Goal: Information Seeking & Learning: Learn about a topic

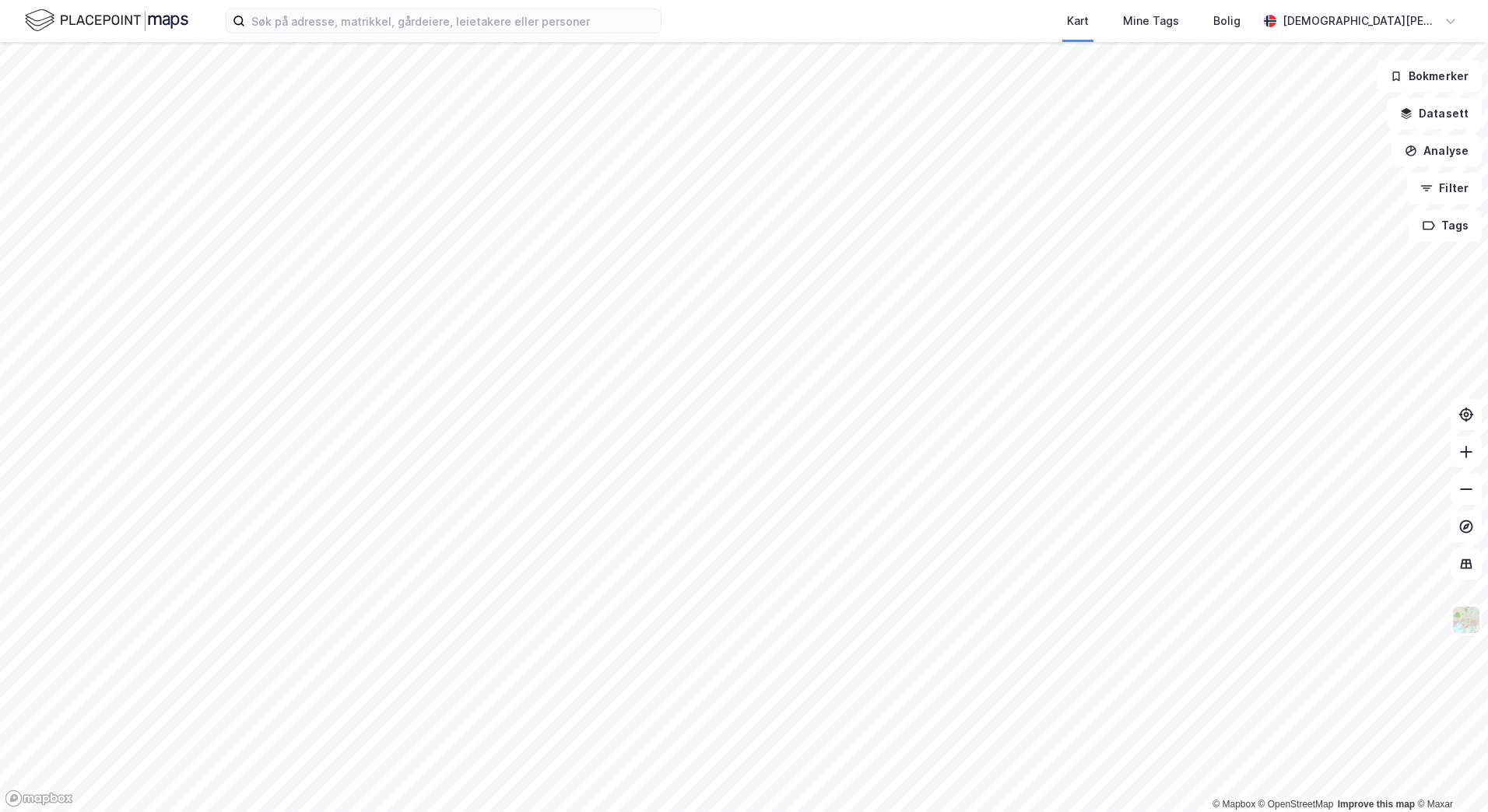
click at [593, 0] on html "Kart Mine Tags Bolig [PERSON_NAME] © Mapbox © OpenStreetMap Improve this map © …" at bounding box center [744, 406] width 1488 height 812
click at [878, 30] on div "Kart Mine Tags Bolig [PERSON_NAME] © Mapbox © OpenStreetMap Improve this map © …" at bounding box center [744, 406] width 1488 height 812
click at [636, 4] on div "Kart Mine Tags Bolig [PERSON_NAME] © Mapbox © OpenStreetMap Improve this map © …" at bounding box center [744, 406] width 1488 height 812
click at [1422, 103] on button "Datasett" at bounding box center [1434, 113] width 95 height 31
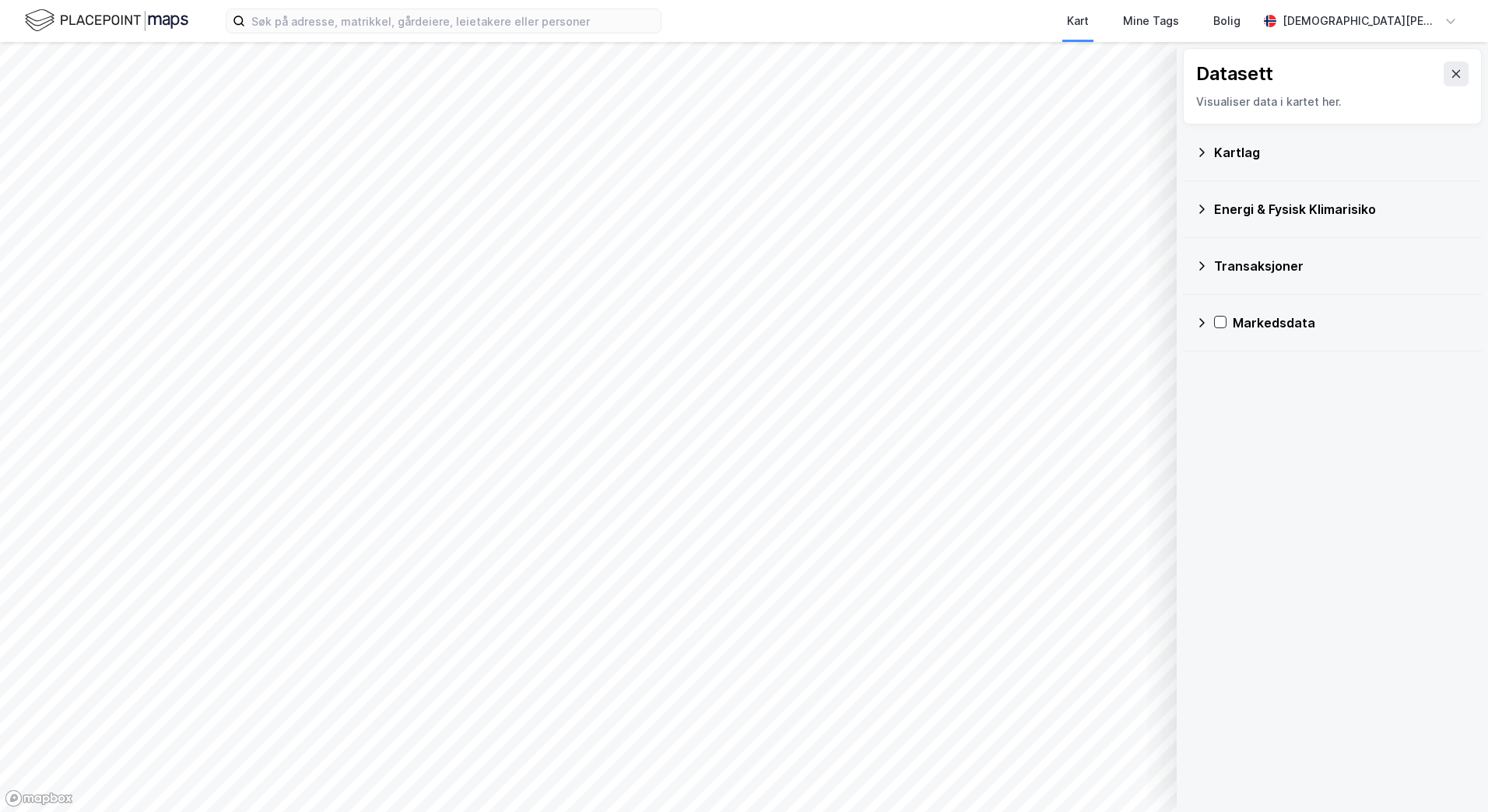
click at [1204, 154] on icon at bounding box center [1201, 153] width 12 height 12
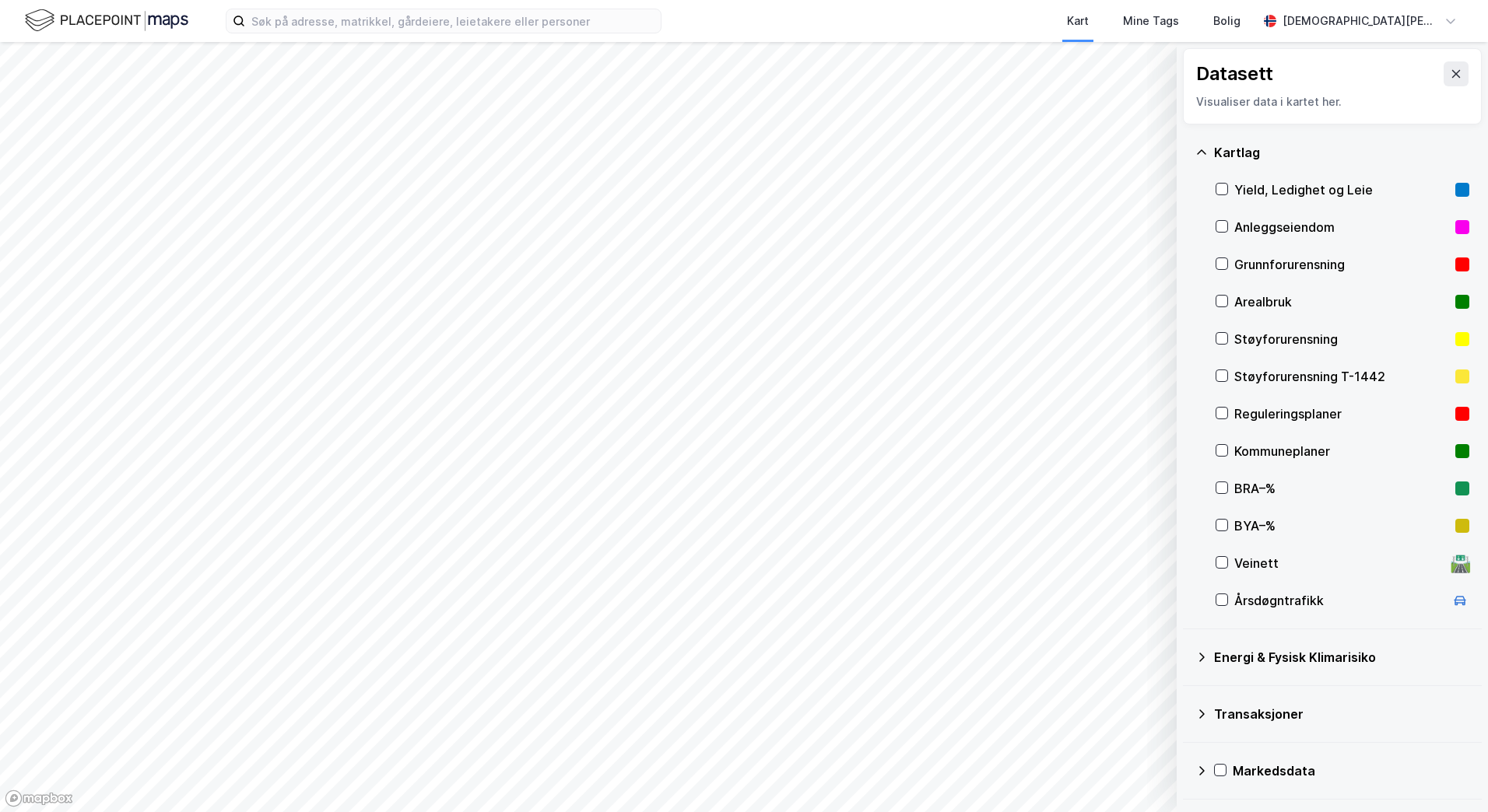
click at [1184, 150] on div "Kartlag Yield, Ledighet og Leie Anleggseiendom Grunnforurensning Arealbruk Støy…" at bounding box center [1332, 376] width 299 height 505
click at [1190, 147] on div "Kartlag Yield, Ledighet og Leie Anleggseiendom Grunnforurensning Arealbruk Støy…" at bounding box center [1332, 376] width 299 height 505
click at [1200, 148] on icon at bounding box center [1201, 153] width 12 height 12
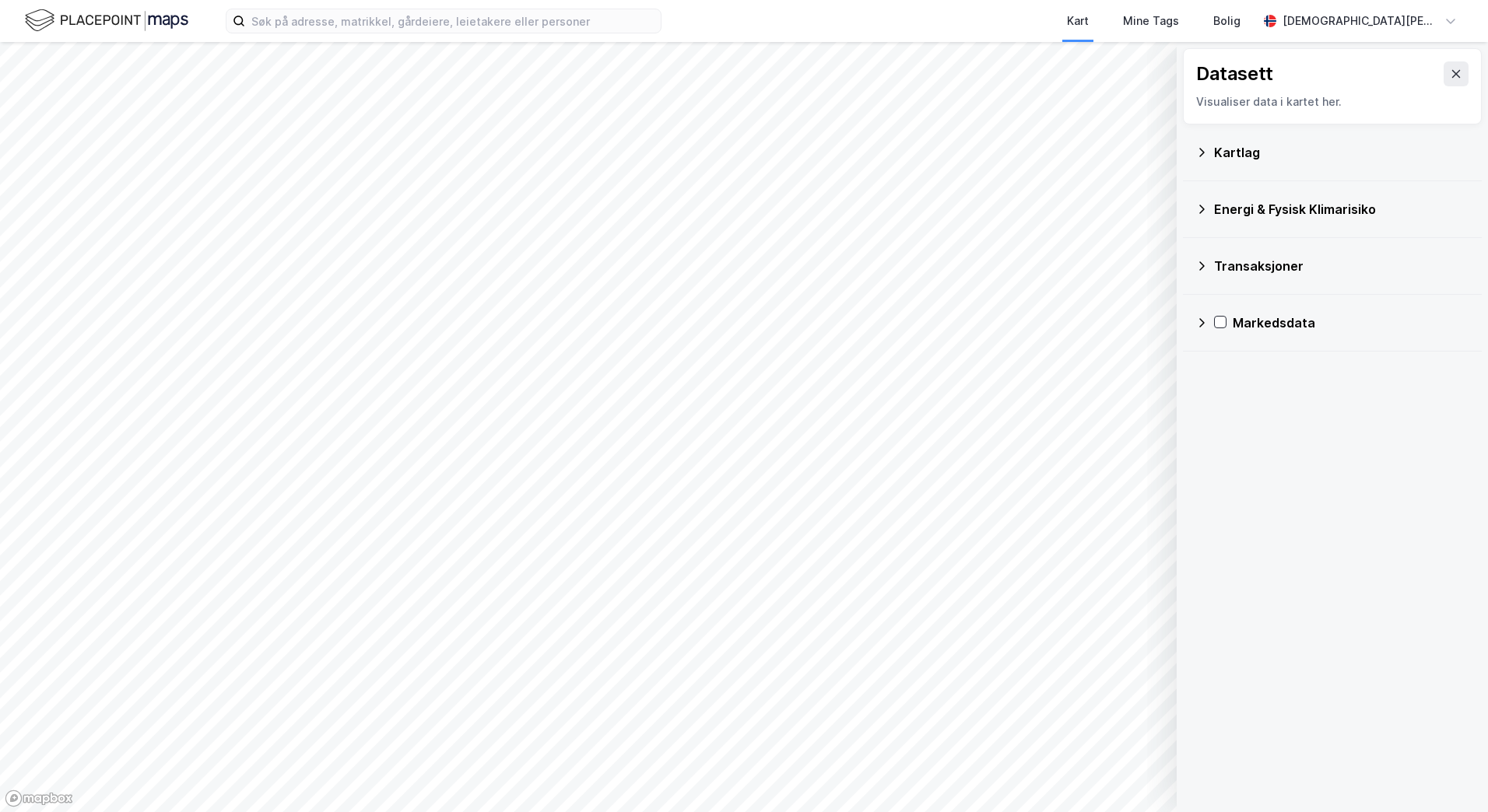
click at [1199, 205] on icon at bounding box center [1201, 209] width 12 height 12
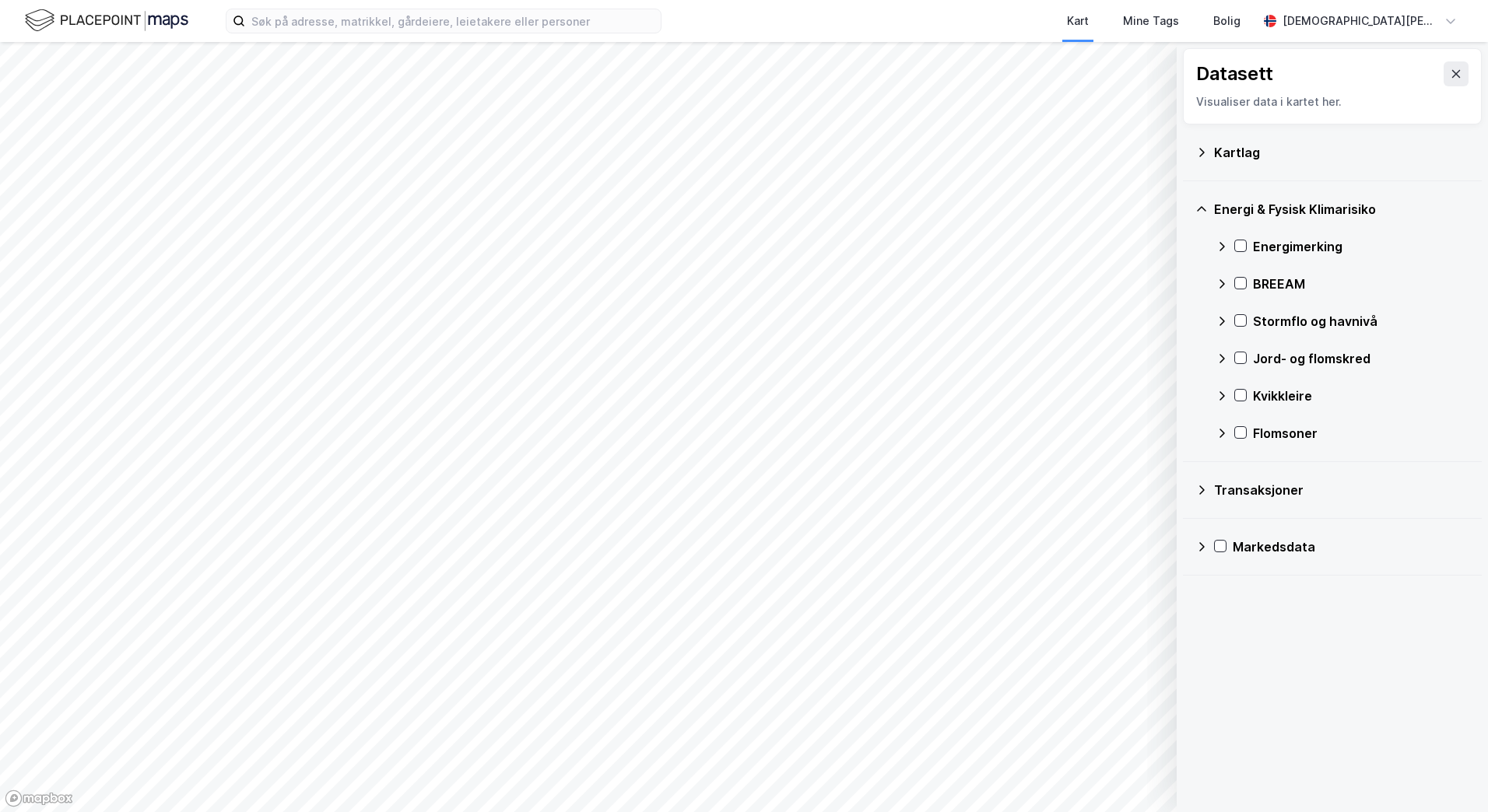
click at [1199, 205] on icon at bounding box center [1201, 209] width 12 height 12
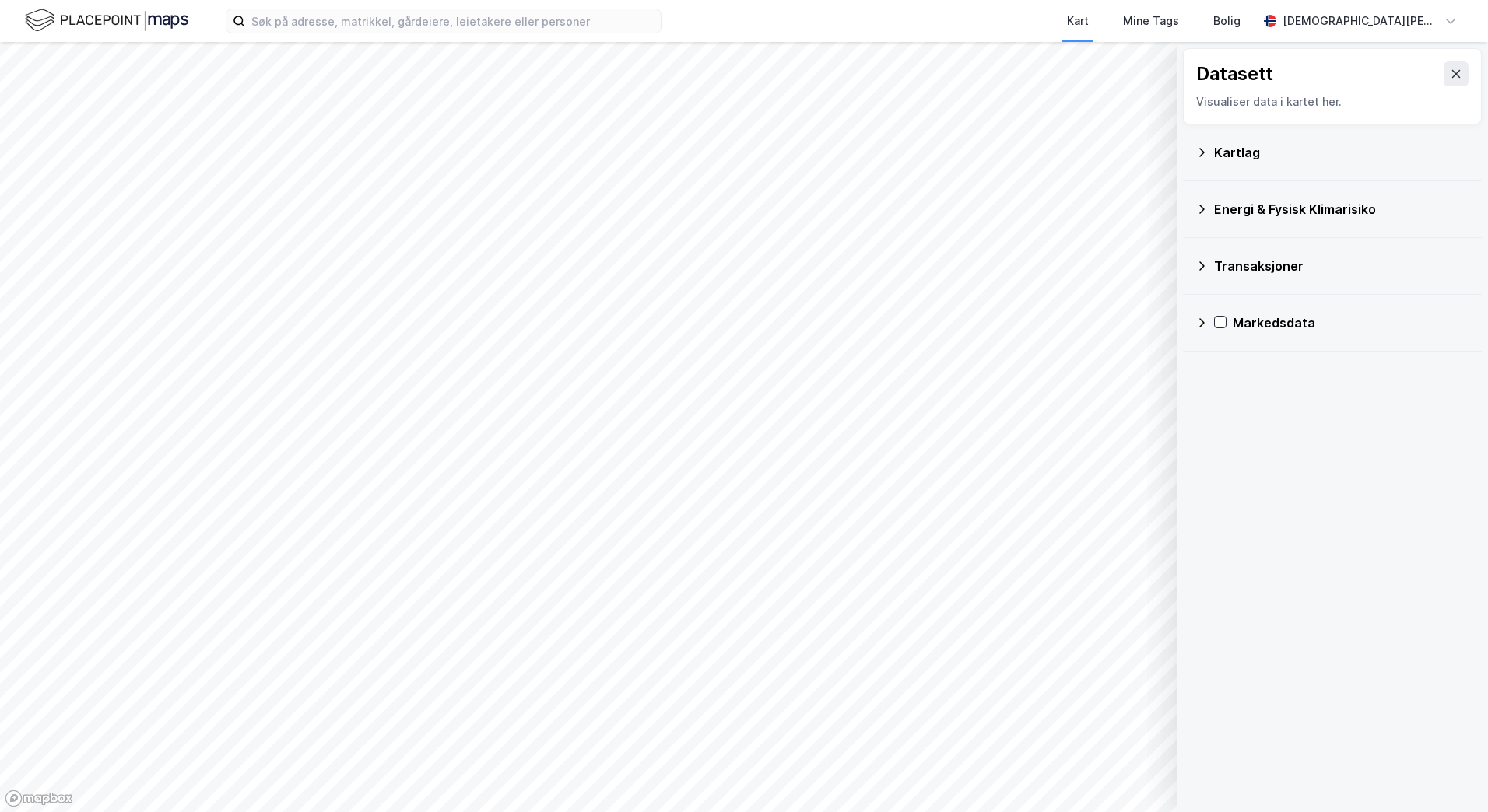
click at [1200, 265] on icon at bounding box center [1201, 266] width 12 height 12
click at [1206, 321] on icon at bounding box center [1201, 323] width 12 height 12
click at [1450, 76] on icon at bounding box center [1456, 74] width 12 height 12
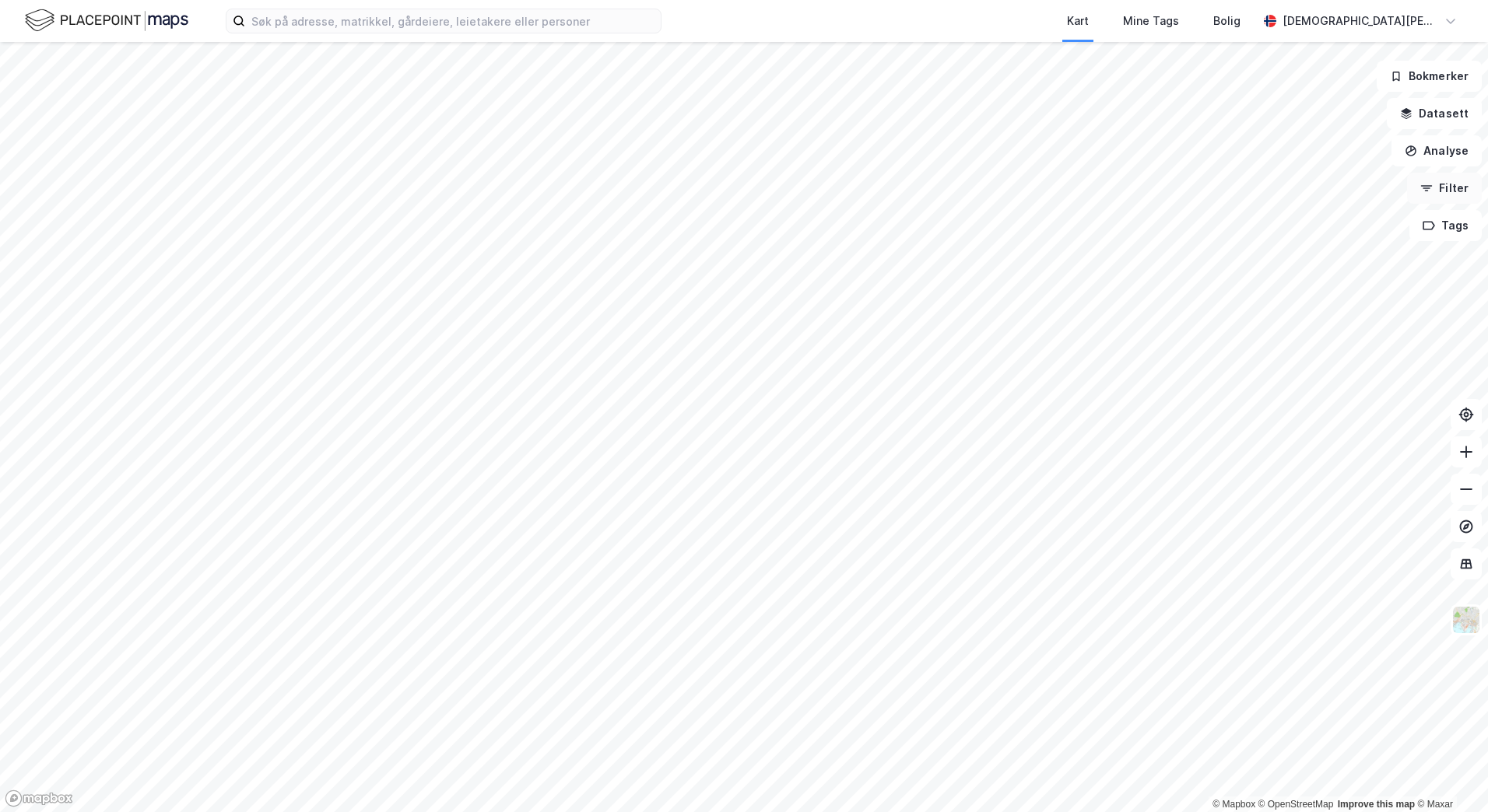
click at [1432, 188] on icon "button" at bounding box center [1426, 188] width 12 height 12
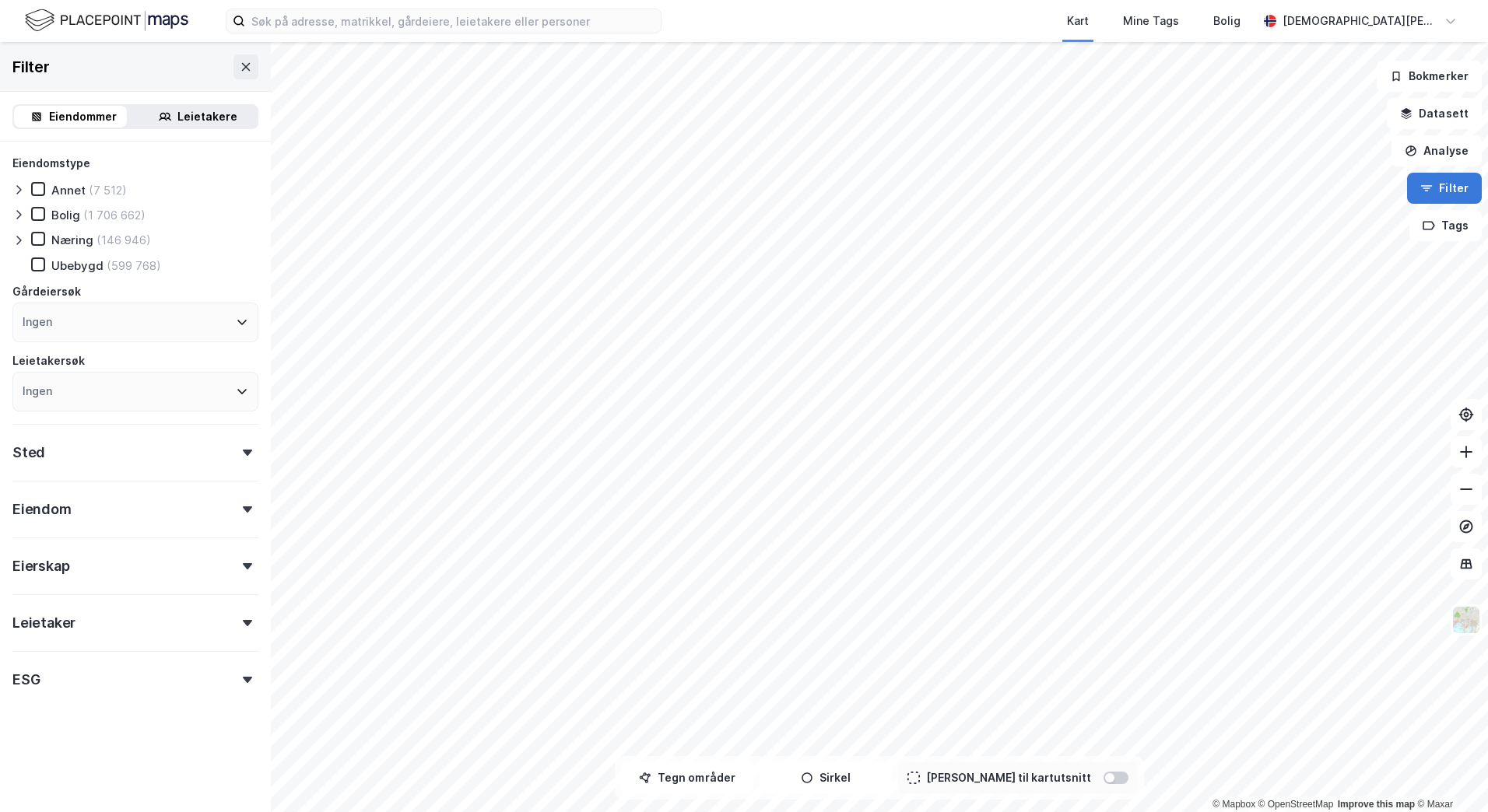
click at [1432, 188] on icon "button" at bounding box center [1426, 188] width 12 height 12
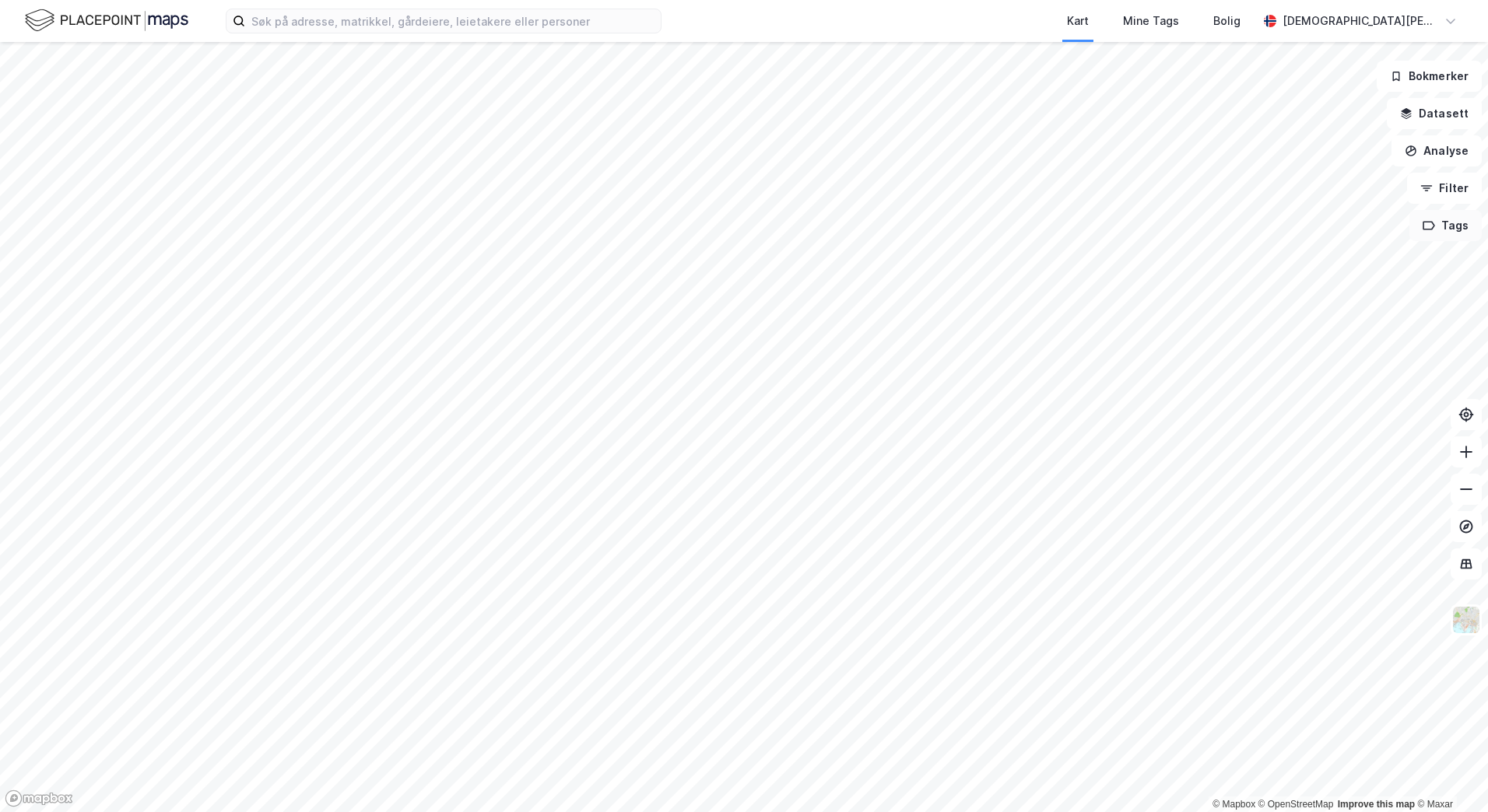
click at [1439, 219] on button "Tags" at bounding box center [1446, 225] width 72 height 31
click at [968, 18] on div "Kart Mine Tags Bolig [PERSON_NAME] © Mapbox © OpenStreetMap Improve this map © …" at bounding box center [744, 406] width 1488 height 812
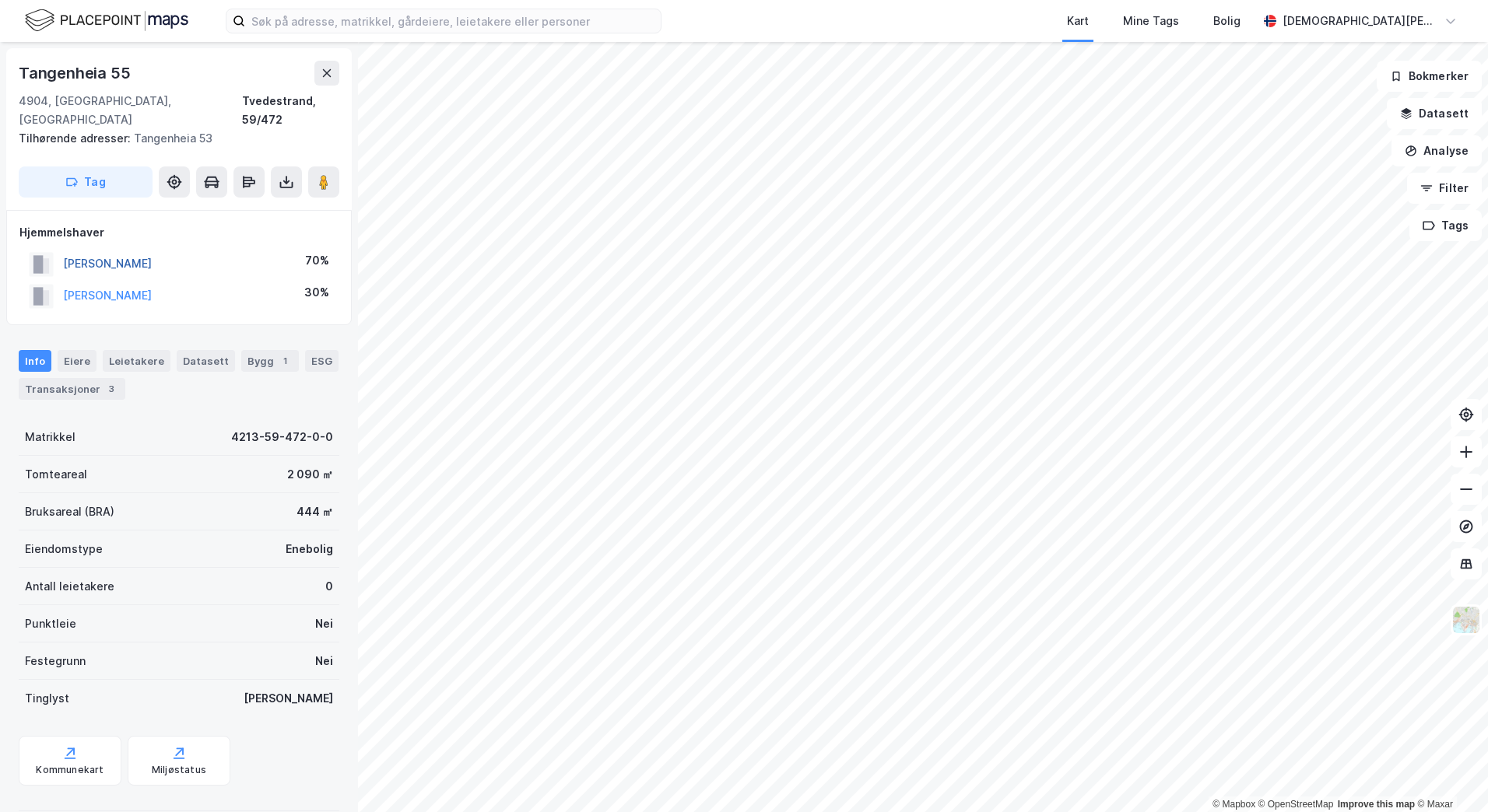
click at [0, 0] on button "[PERSON_NAME]" at bounding box center [0, 0] width 0 height 0
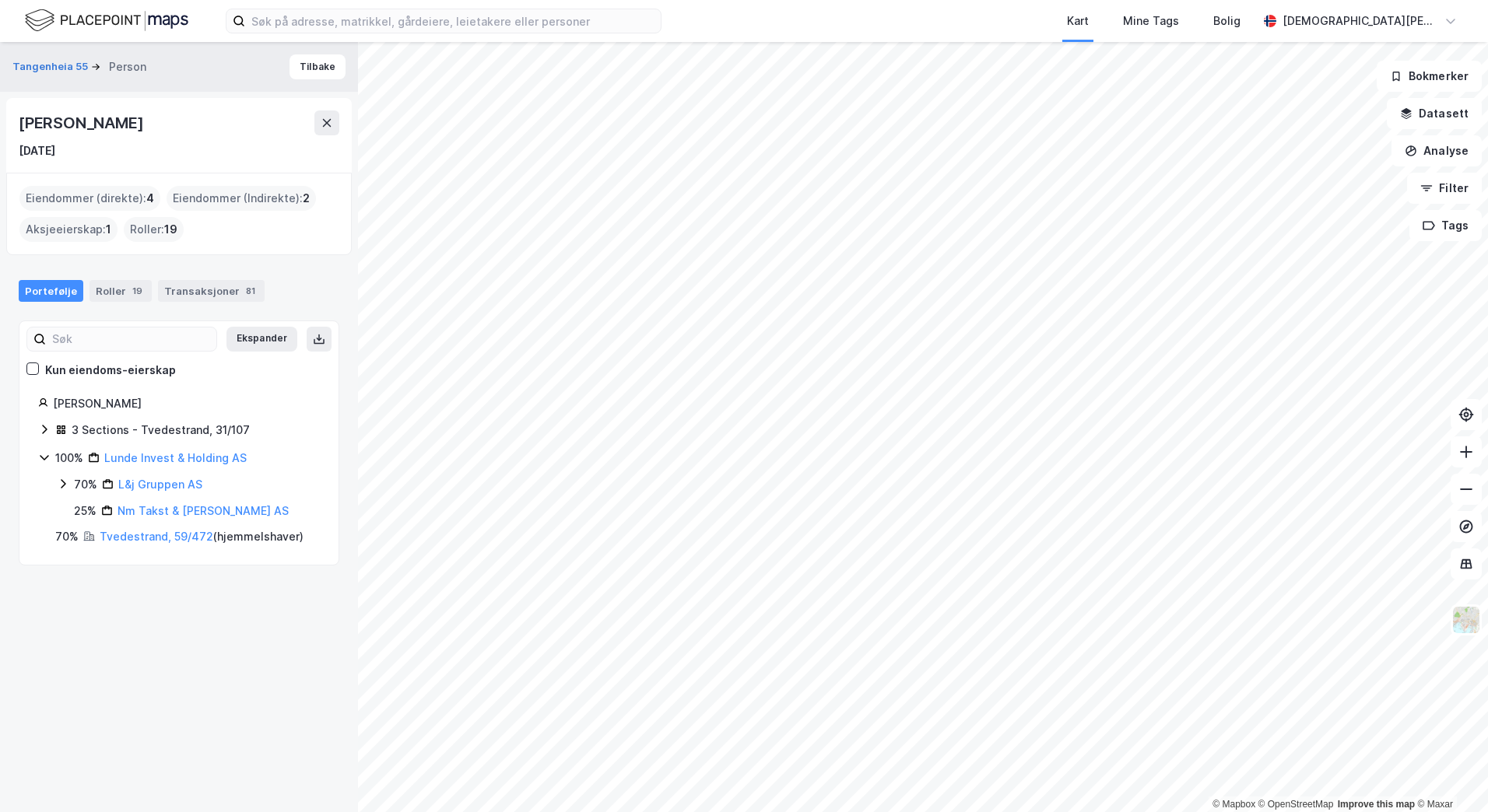
click at [45, 433] on icon at bounding box center [44, 429] width 12 height 12
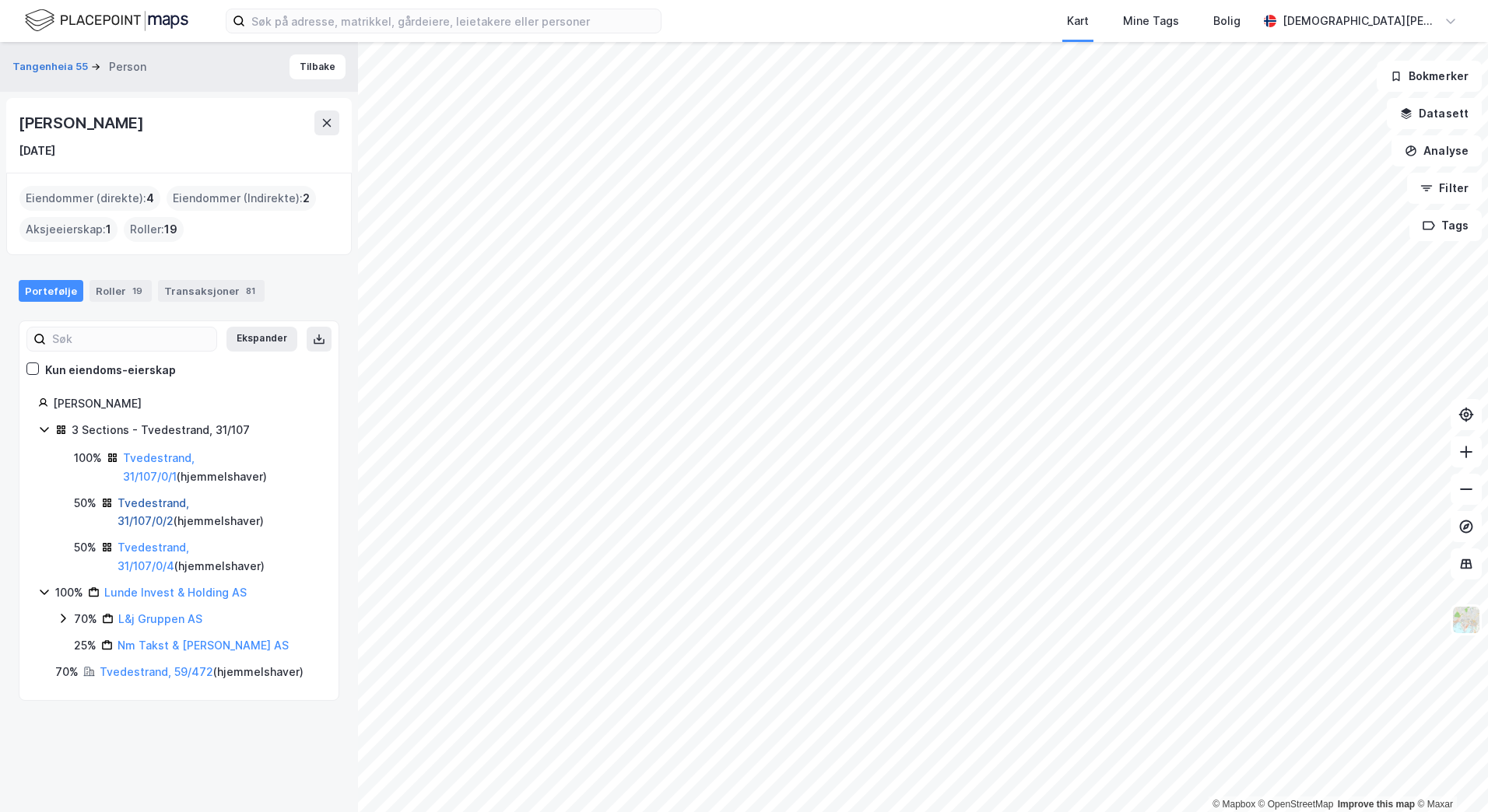
click at [161, 497] on link "Tvedestrand, 31/107/0/2" at bounding box center [153, 512] width 71 height 32
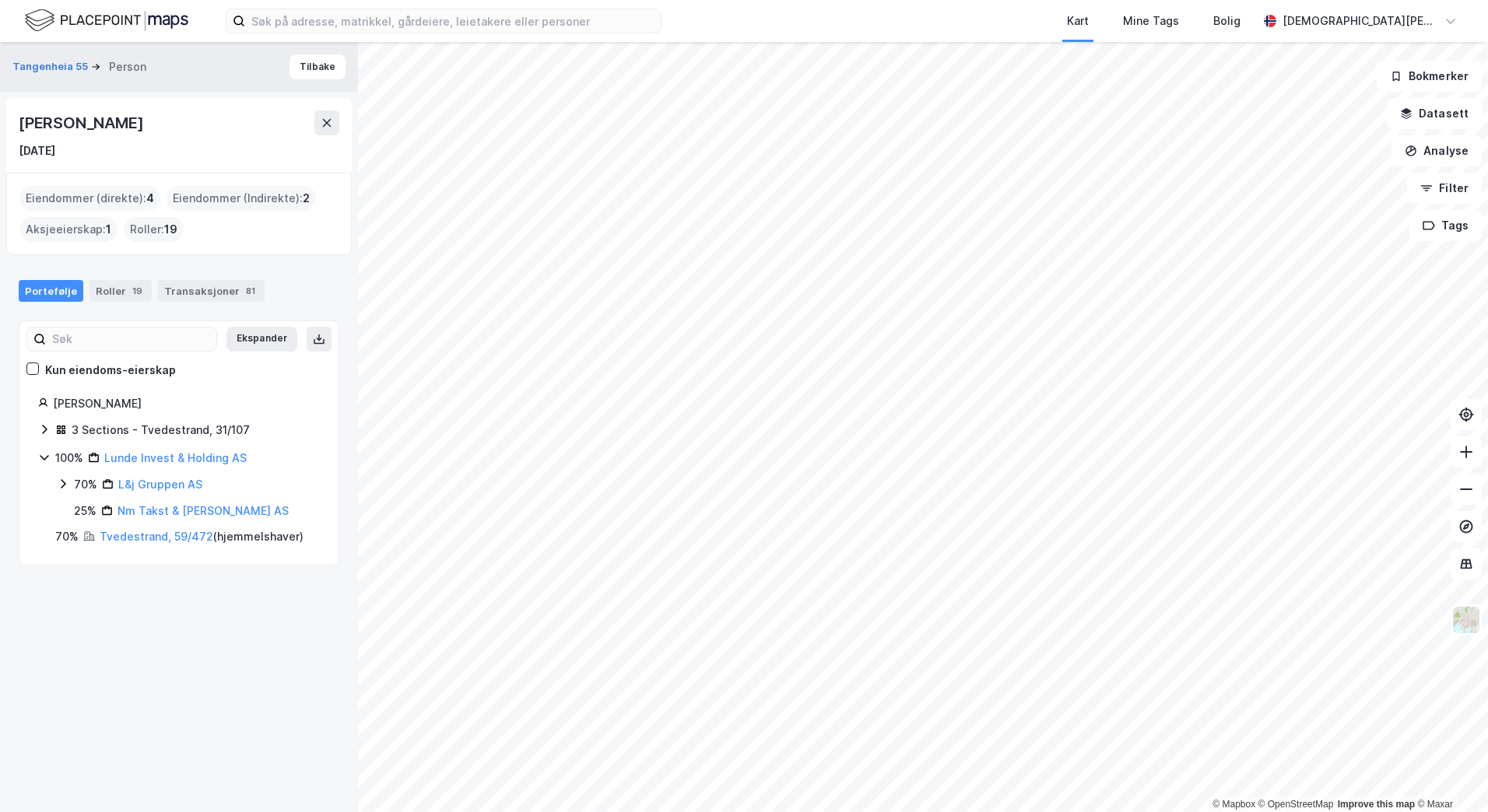
click at [41, 424] on icon at bounding box center [44, 429] width 12 height 12
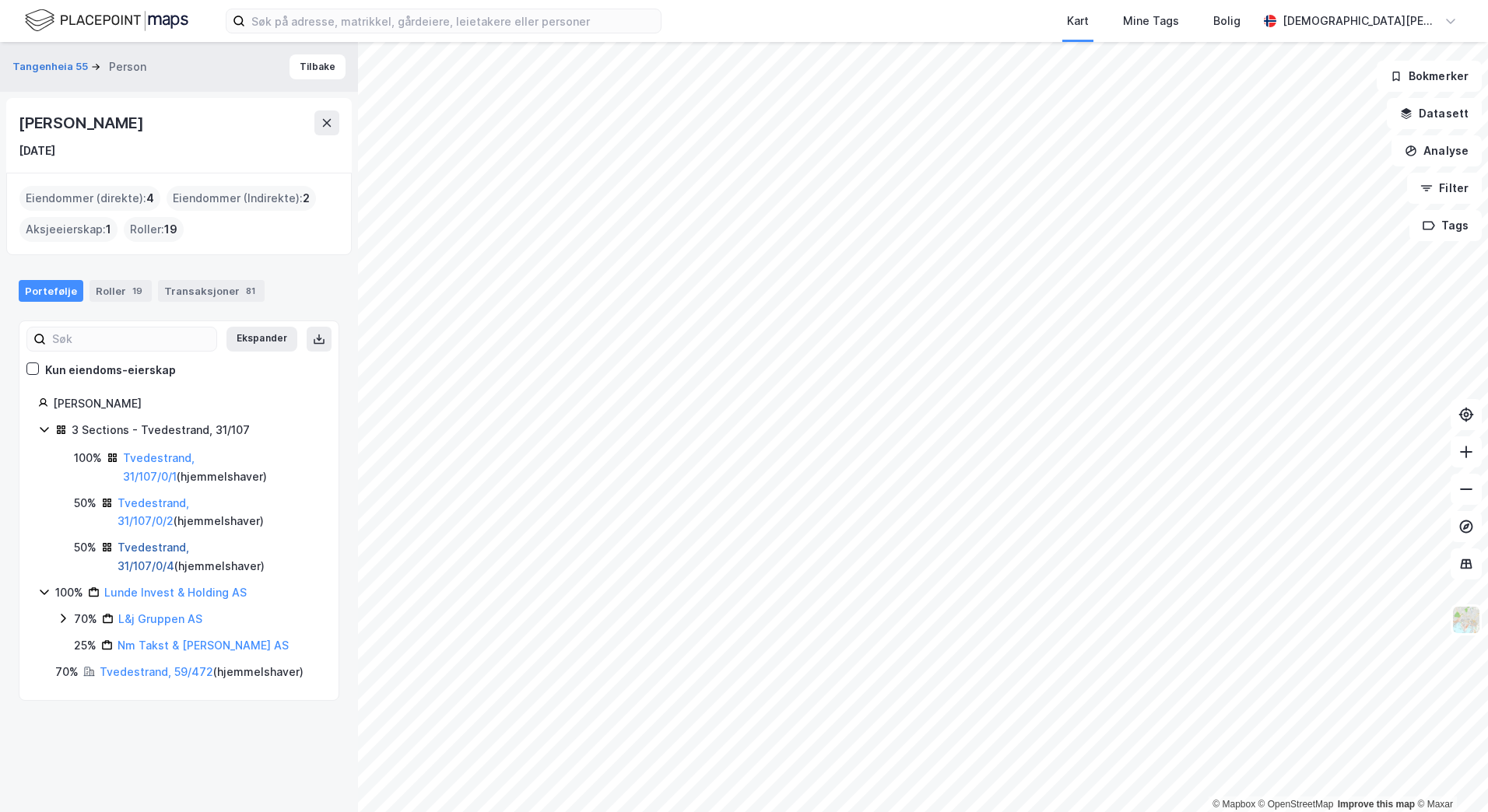
click at [152, 545] on link "Tvedestrand, 31/107/0/4" at bounding box center [153, 556] width 71 height 32
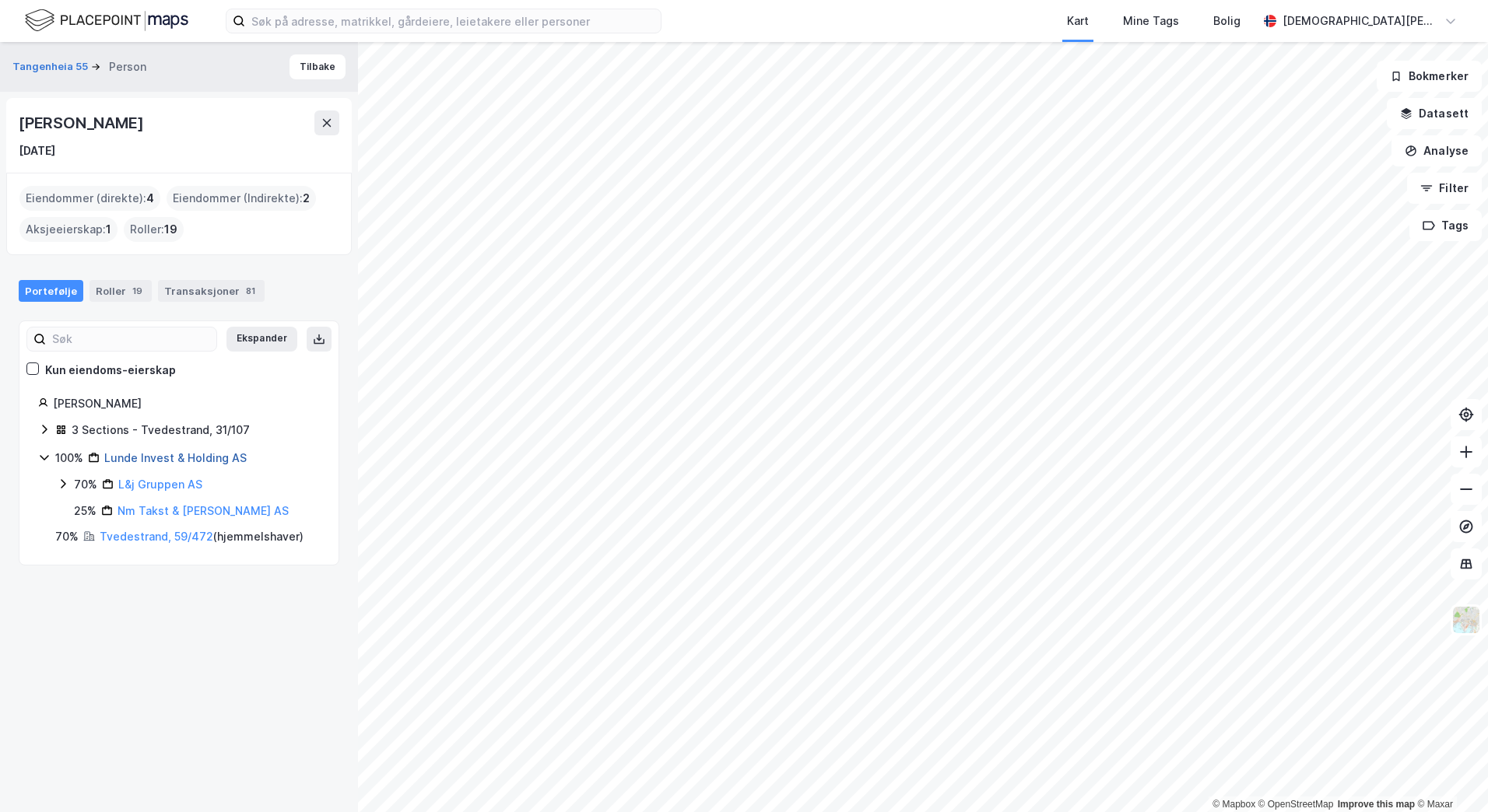
click at [138, 458] on link "Lunde Invest & Holding AS" at bounding box center [175, 458] width 142 height 13
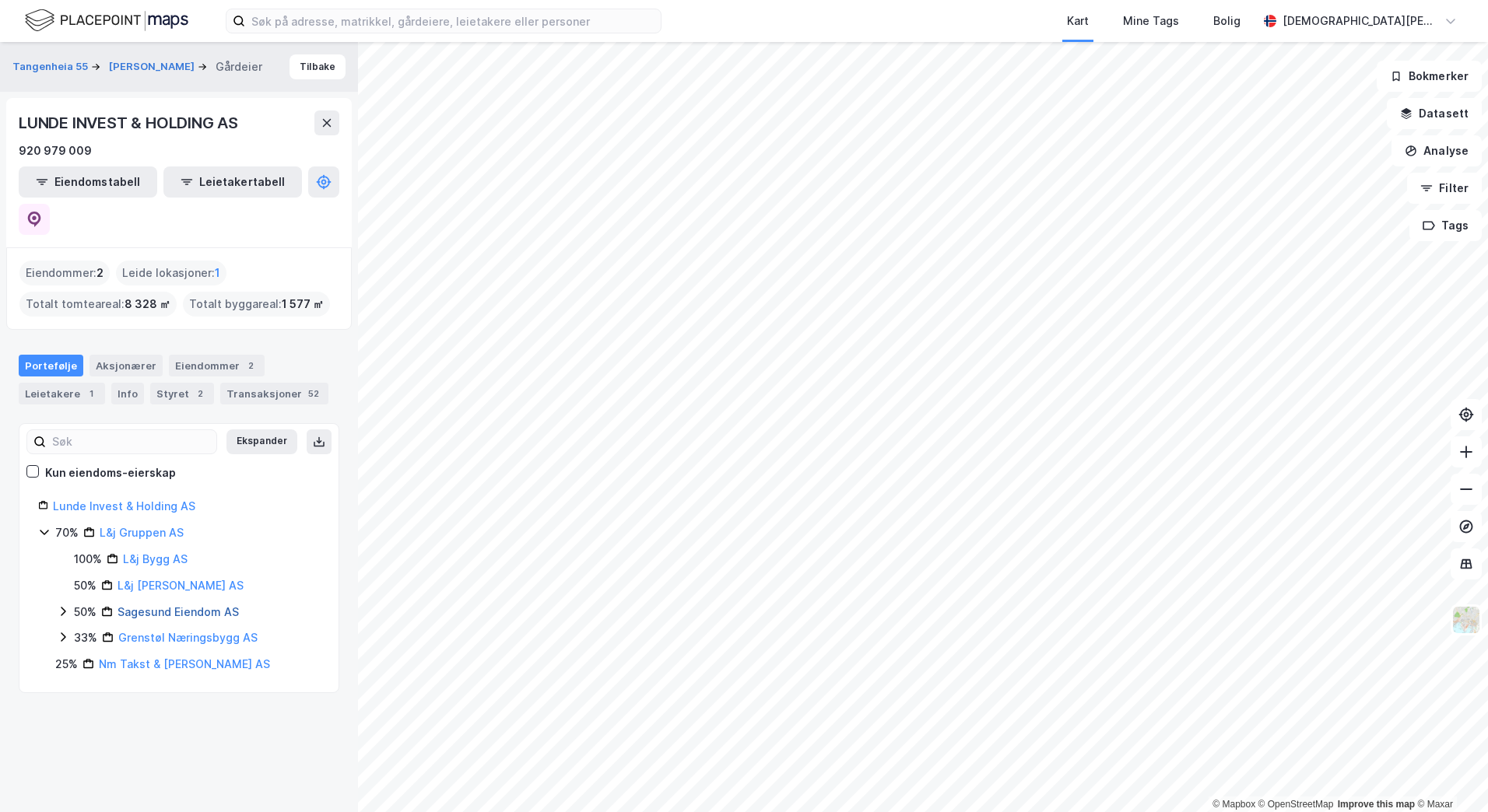
click at [139, 605] on link "Sagesund Eiendom AS" at bounding box center [178, 611] width 122 height 13
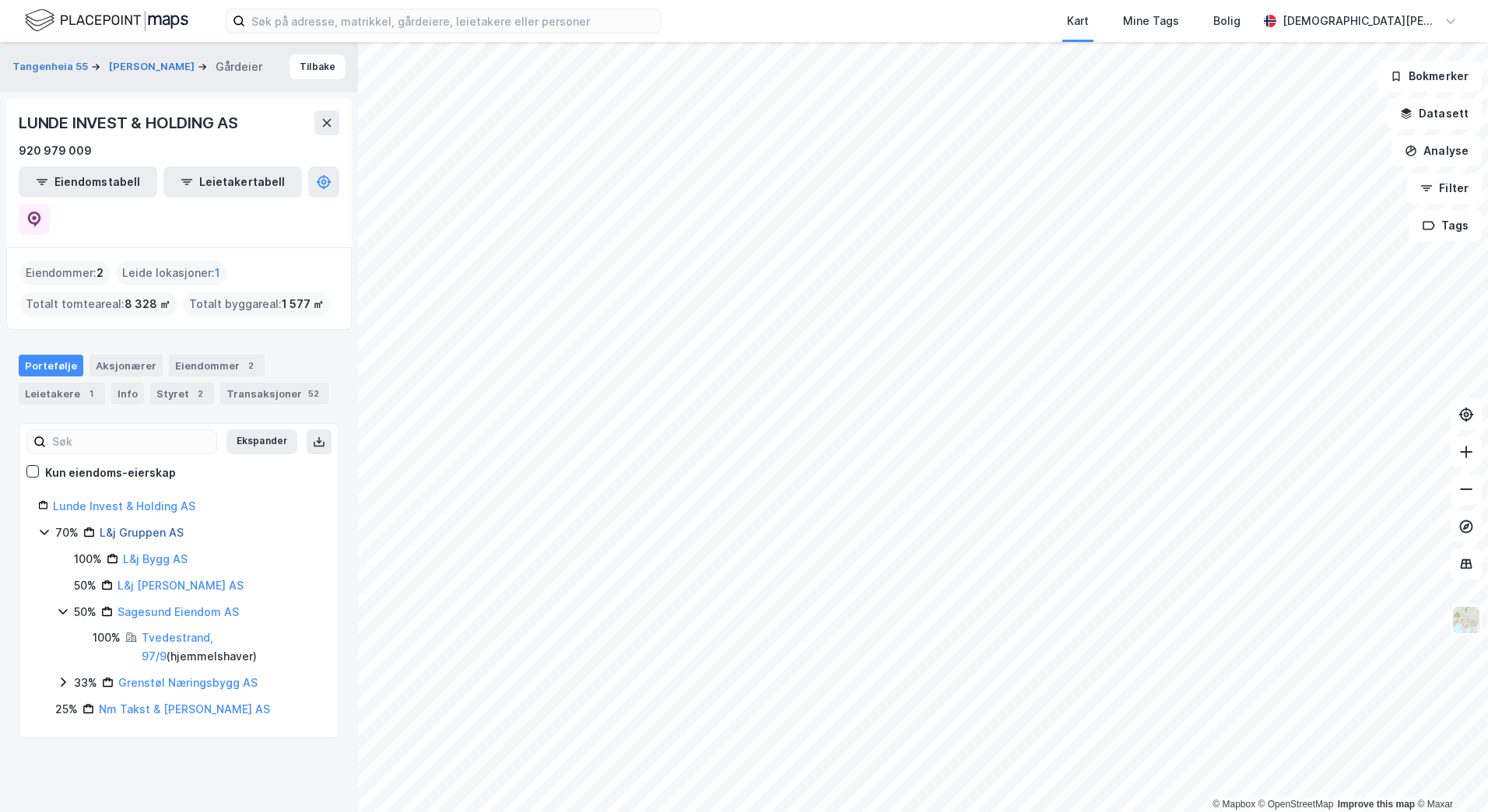
click at [133, 525] on link "L&j Gruppen AS" at bounding box center [141, 532] width 84 height 13
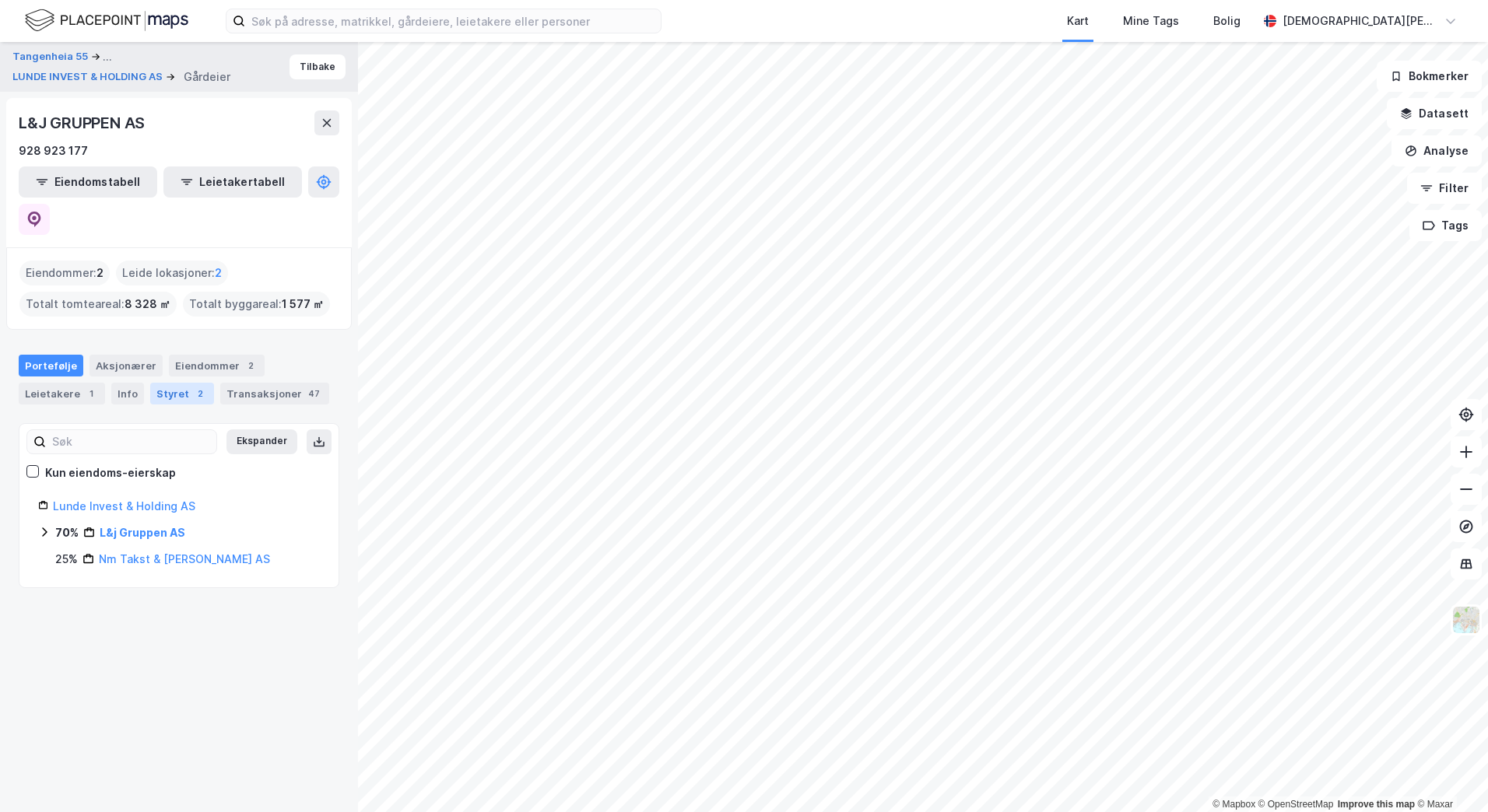
click at [175, 383] on div "Styret 2" at bounding box center [182, 393] width 64 height 22
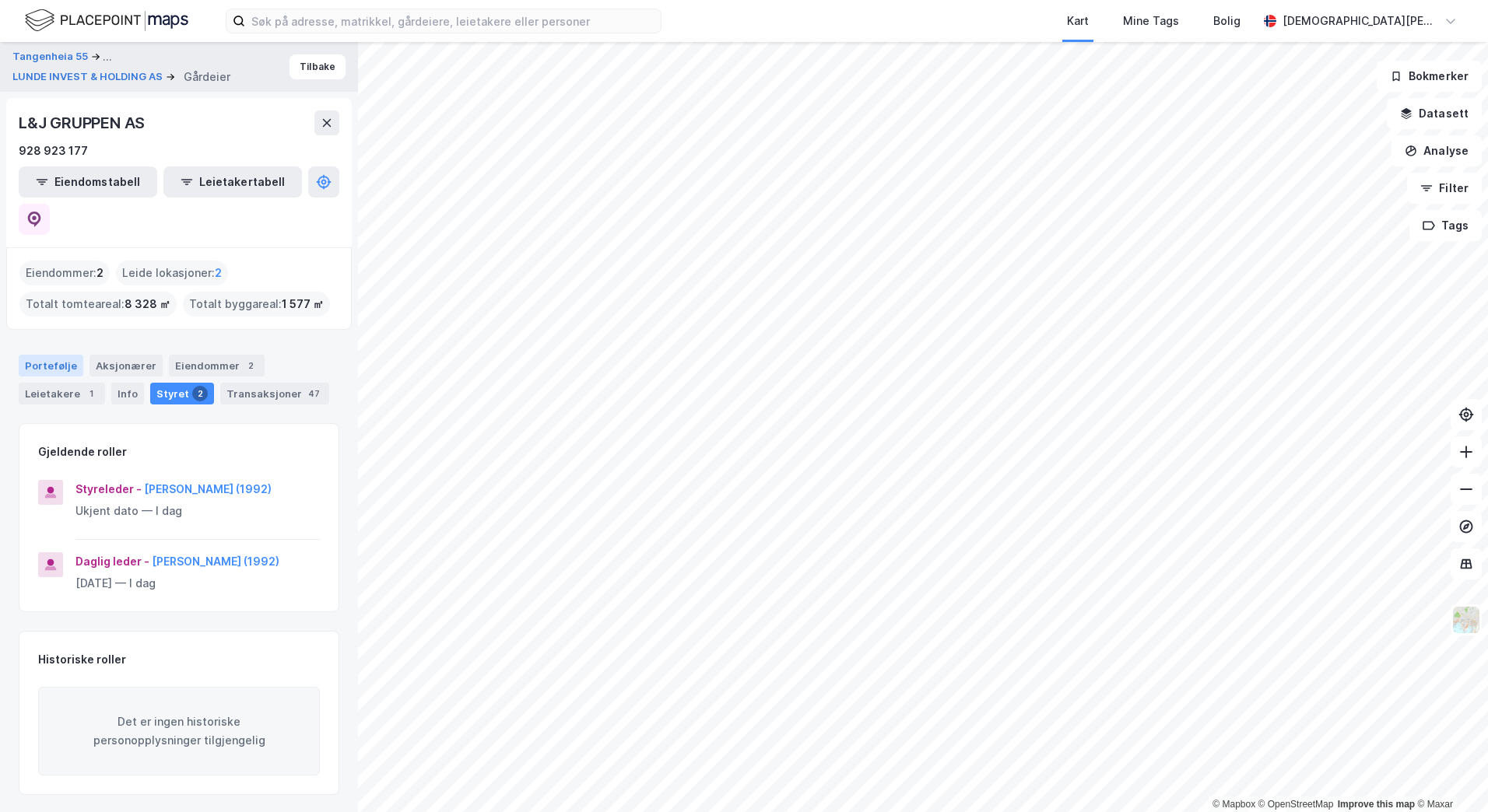
click at [47, 354] on div "Portefølje" at bounding box center [50, 365] width 64 height 22
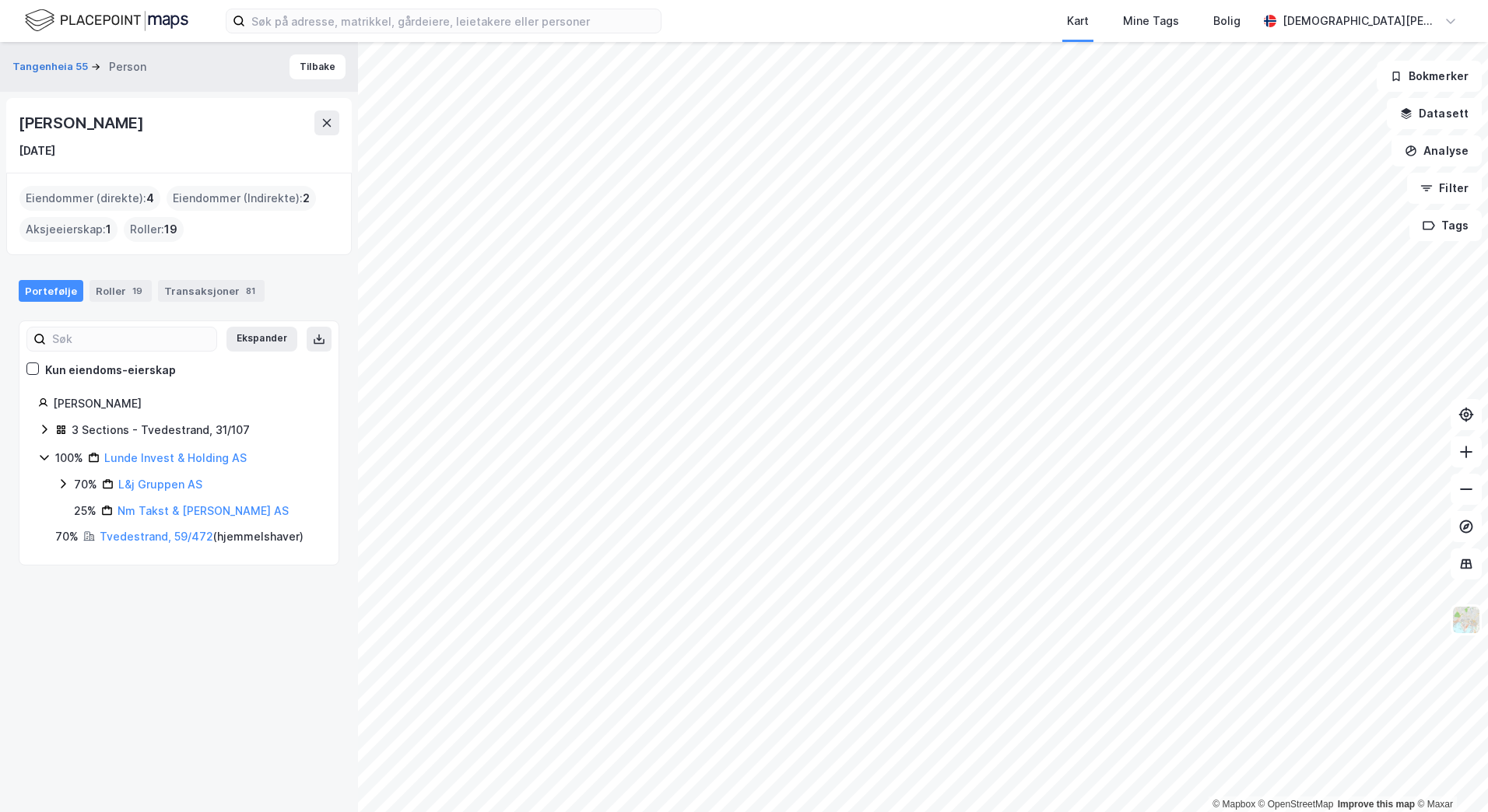
drag, startPoint x: 189, startPoint y: 123, endPoint x: 22, endPoint y: 131, distance: 167.2
click at [22, 131] on div "[PERSON_NAME]" at bounding box center [82, 123] width 128 height 25
copy div "[PERSON_NAME]"
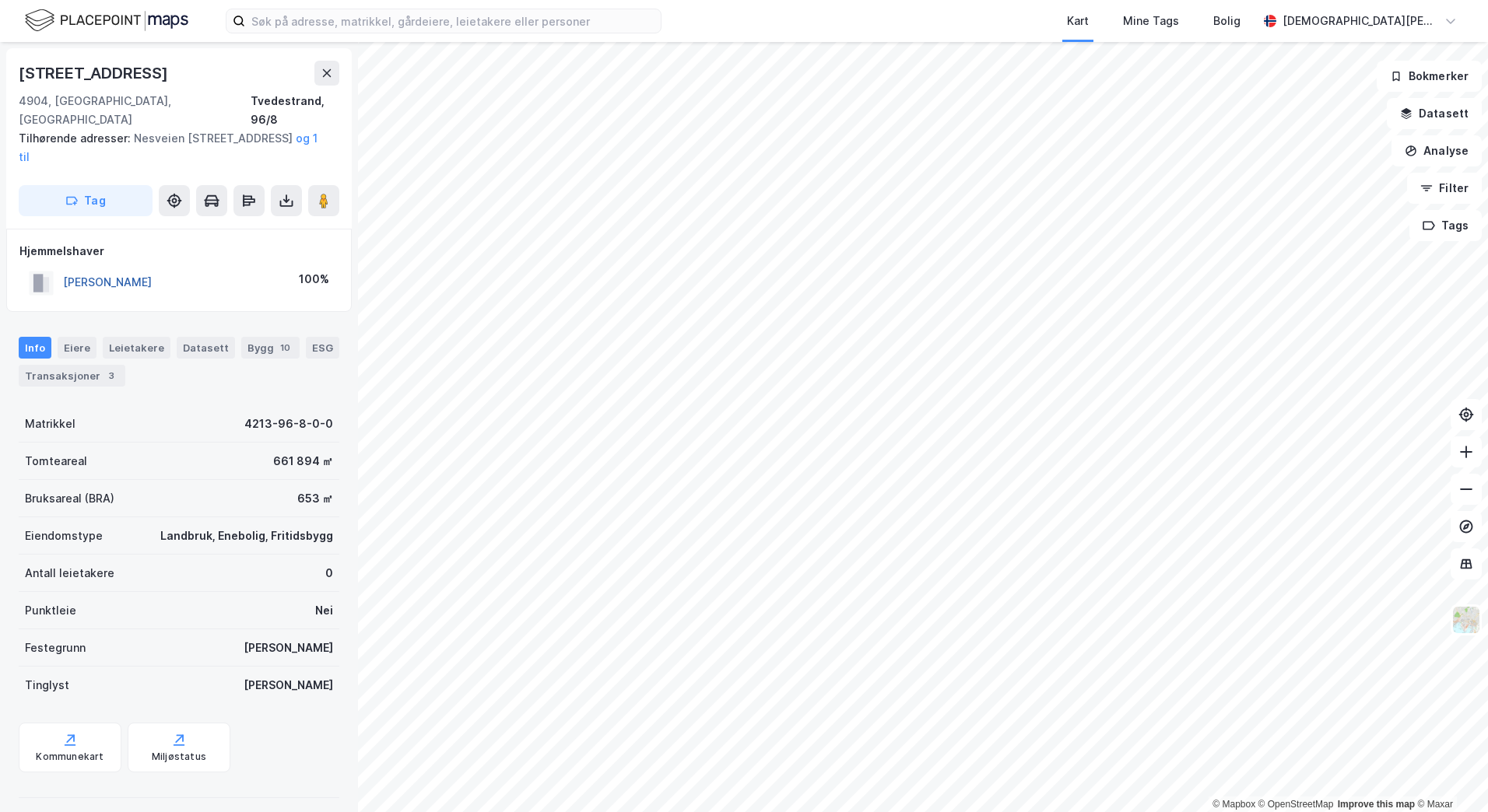
click at [0, 0] on button "[PERSON_NAME]" at bounding box center [0, 0] width 0 height 0
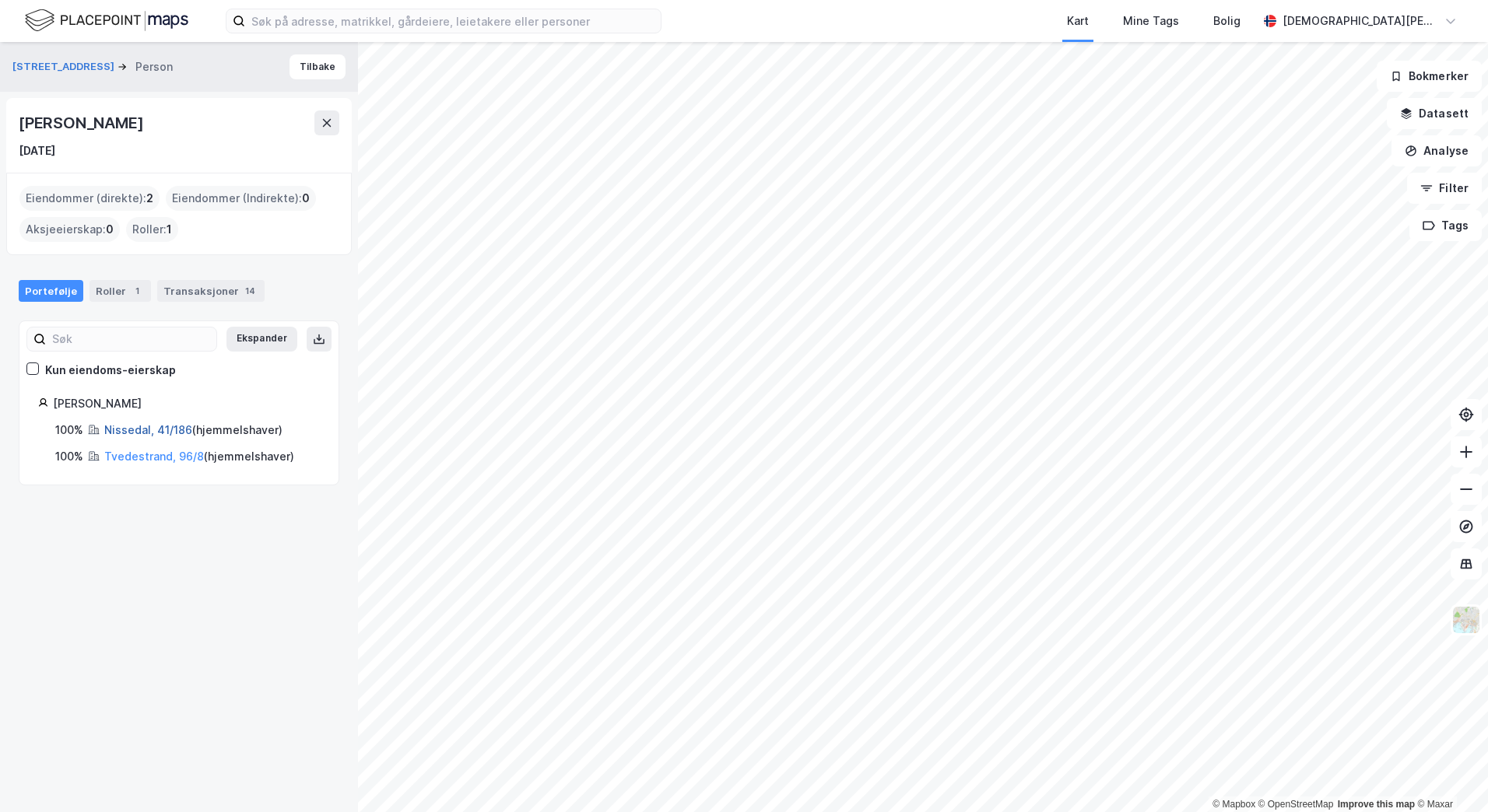
click at [137, 423] on link "Nissedal, 41/186" at bounding box center [148, 429] width 88 height 13
click at [147, 451] on link "Tvedestrand, 96/8" at bounding box center [153, 456] width 100 height 13
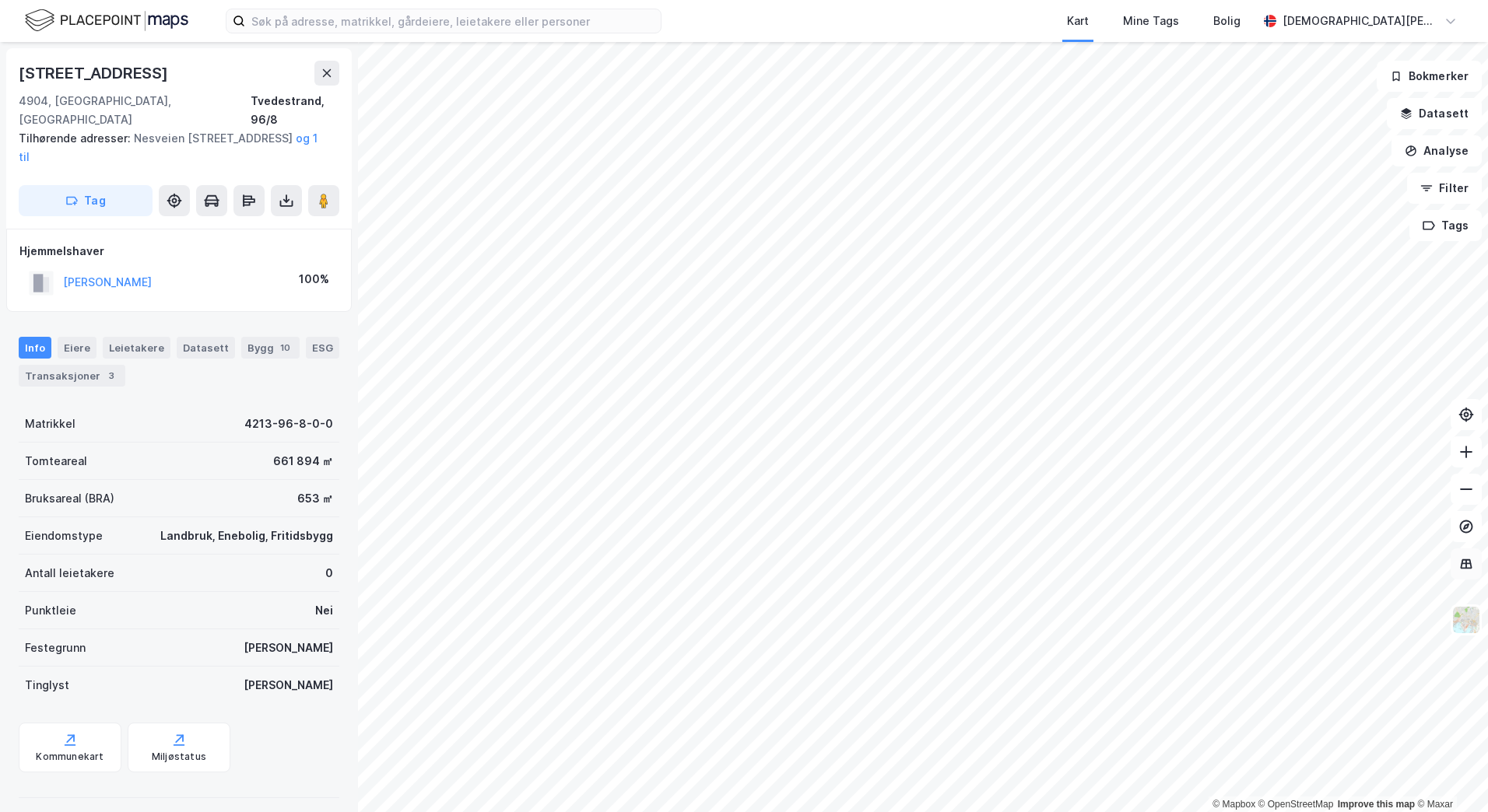
click at [1466, 567] on icon at bounding box center [1466, 563] width 2 height 9
click at [1469, 617] on img at bounding box center [1466, 620] width 30 height 30
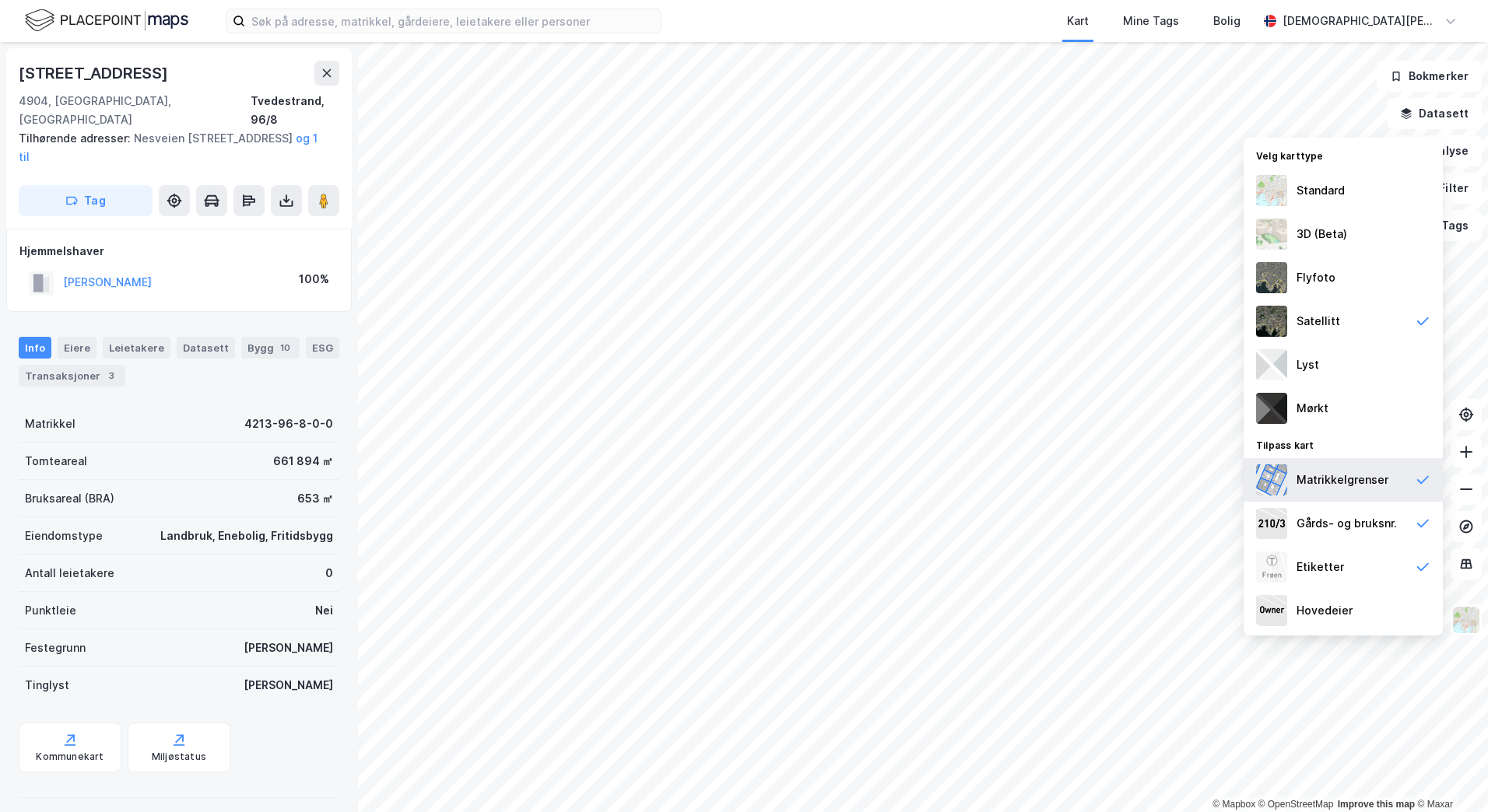
click at [1371, 493] on div "Matrikkelgrenser" at bounding box center [1343, 480] width 199 height 43
click at [1368, 522] on div "Gårds- og bruksnr." at bounding box center [1347, 523] width 101 height 19
click at [1365, 486] on div "Matrikkelgrenser" at bounding box center [1342, 480] width 92 height 19
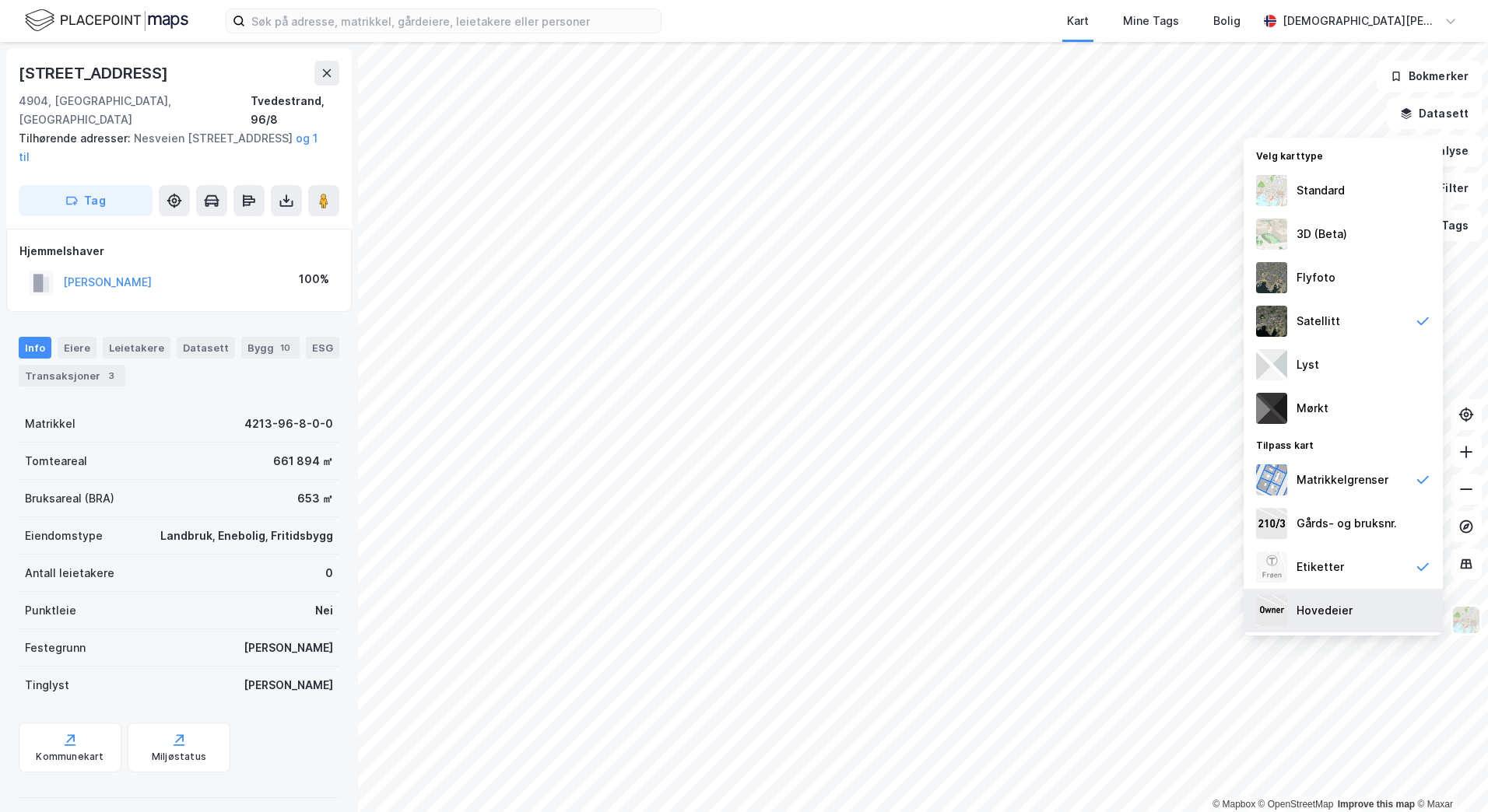
click at [1355, 604] on div "Hovedeier" at bounding box center [1343, 610] width 199 height 43
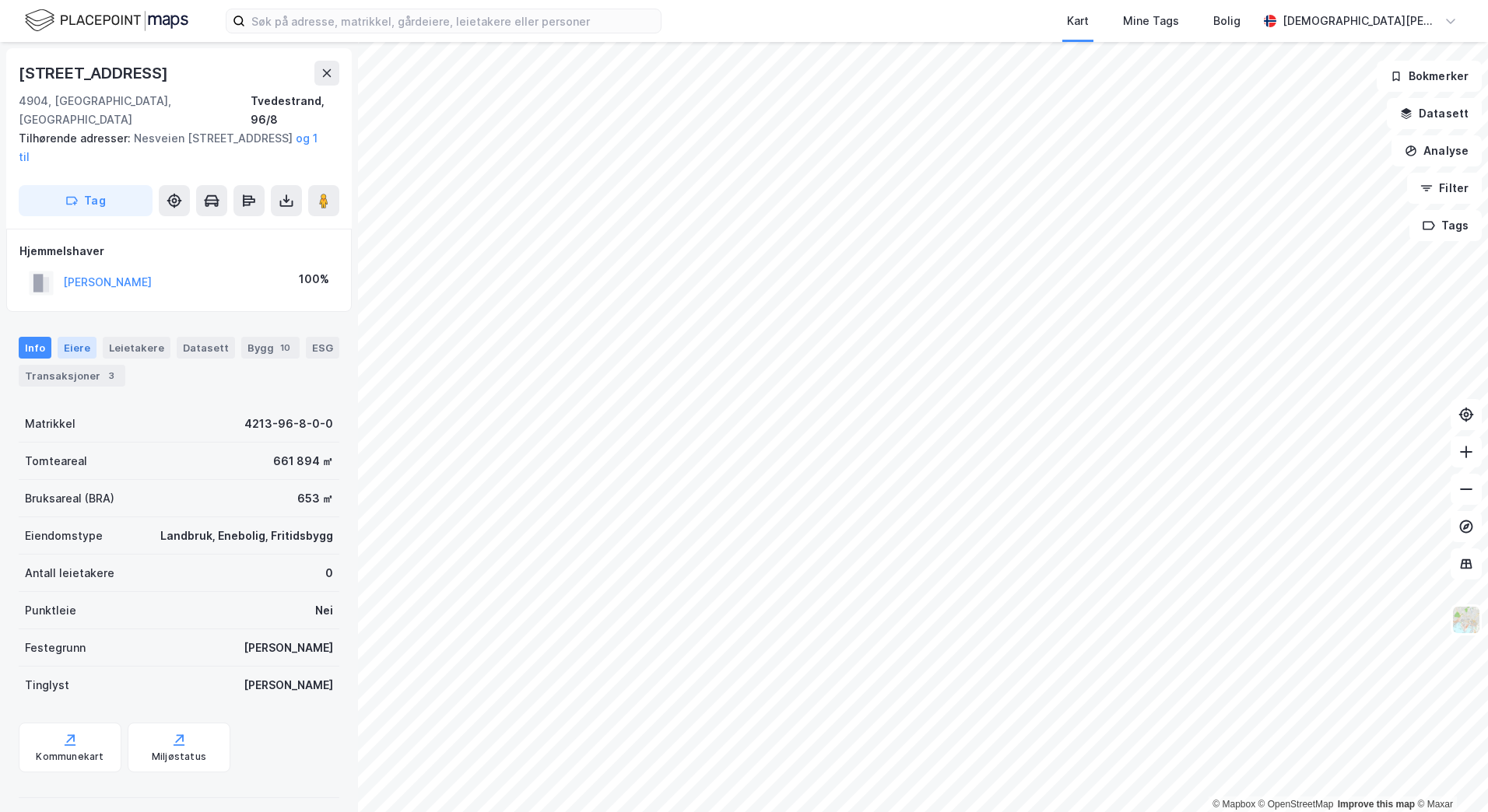
click at [79, 337] on div "Eiere" at bounding box center [77, 347] width 39 height 22
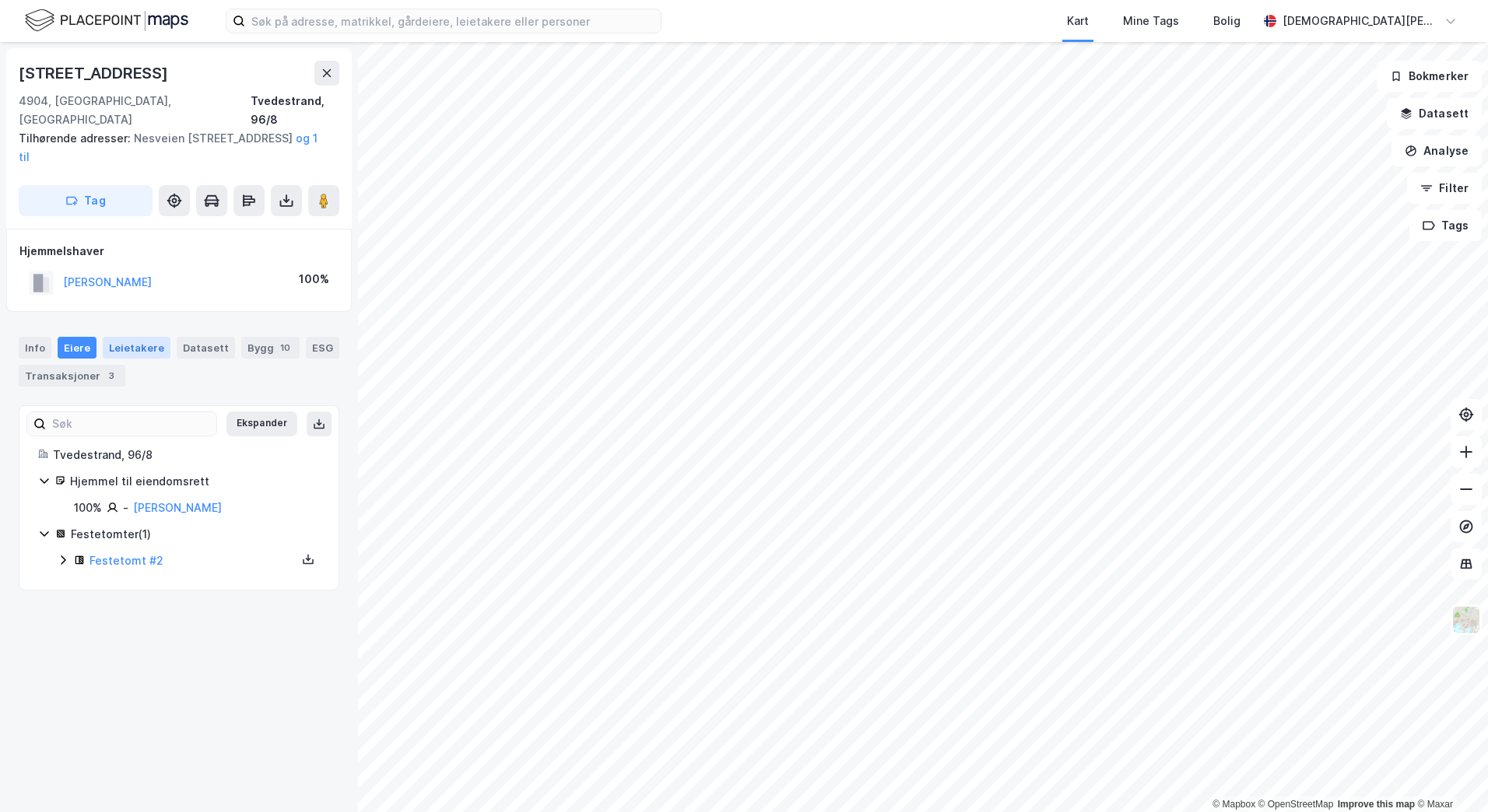
click at [121, 337] on div "Leietakere" at bounding box center [136, 347] width 68 height 22
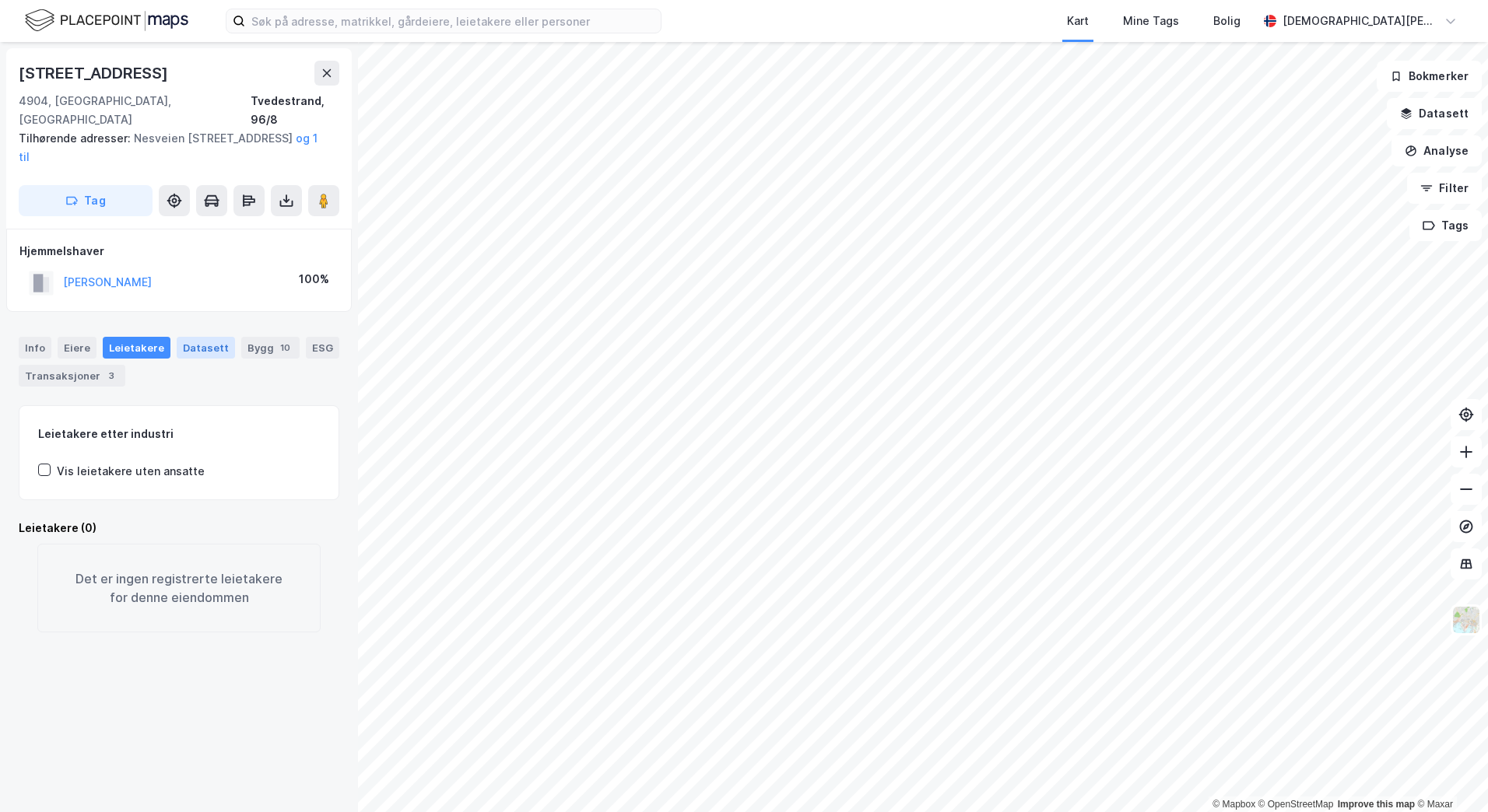
click at [189, 337] on div "Datasett" at bounding box center [206, 347] width 58 height 22
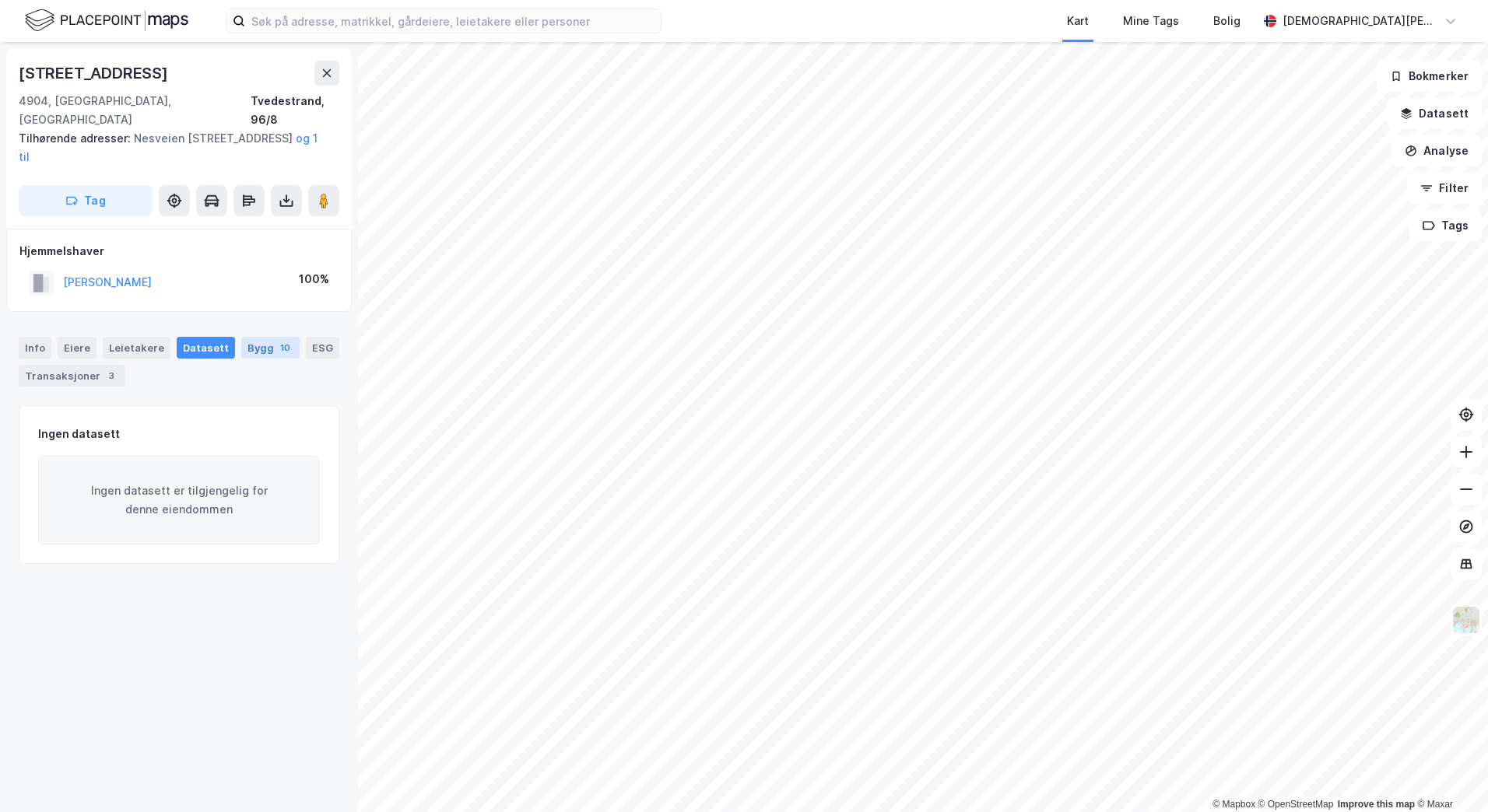
click at [241, 337] on div "Bygg 10" at bounding box center [270, 347] width 58 height 22
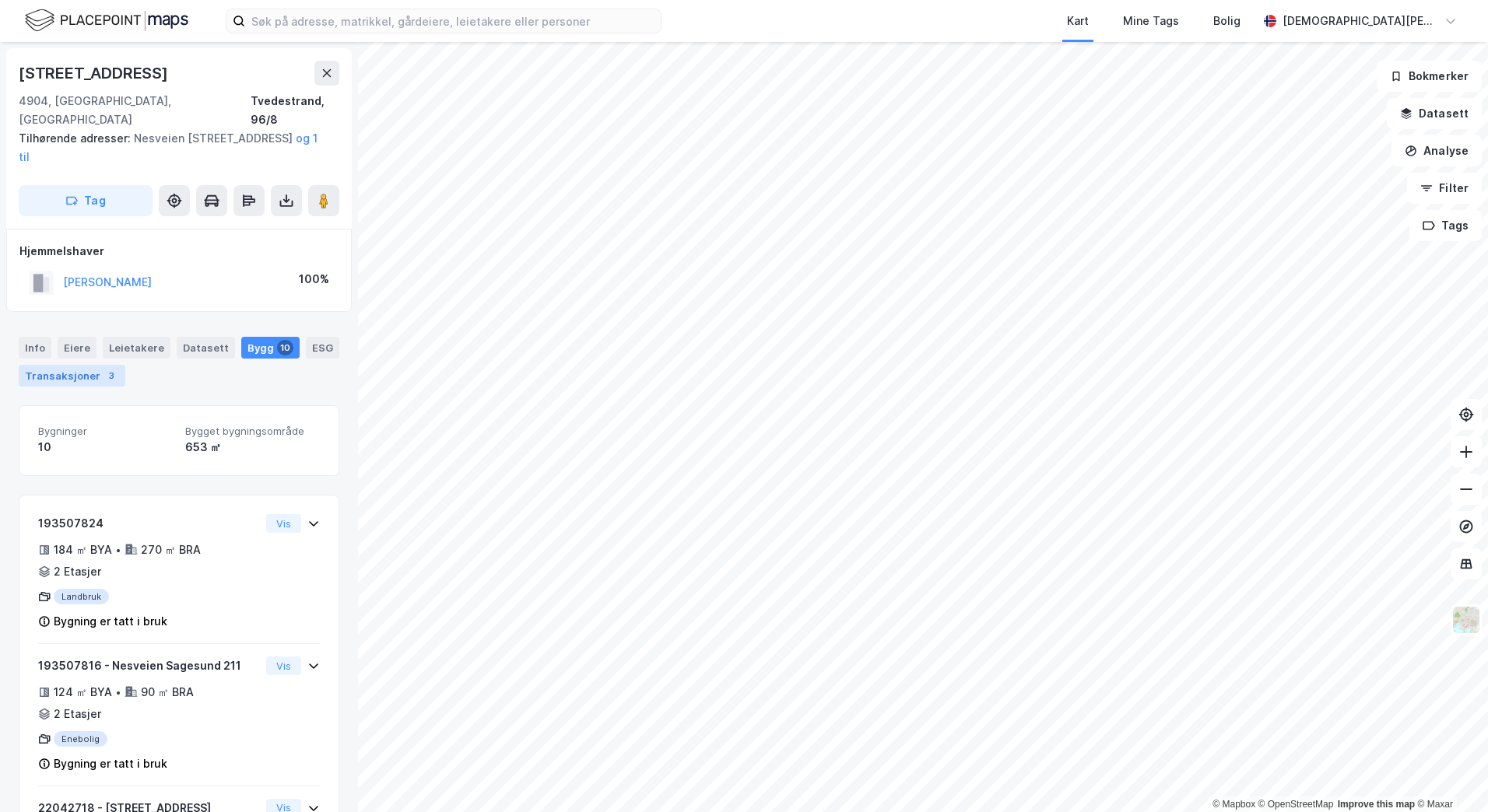
click at [83, 366] on div "Transaksjoner 3" at bounding box center [71, 376] width 107 height 22
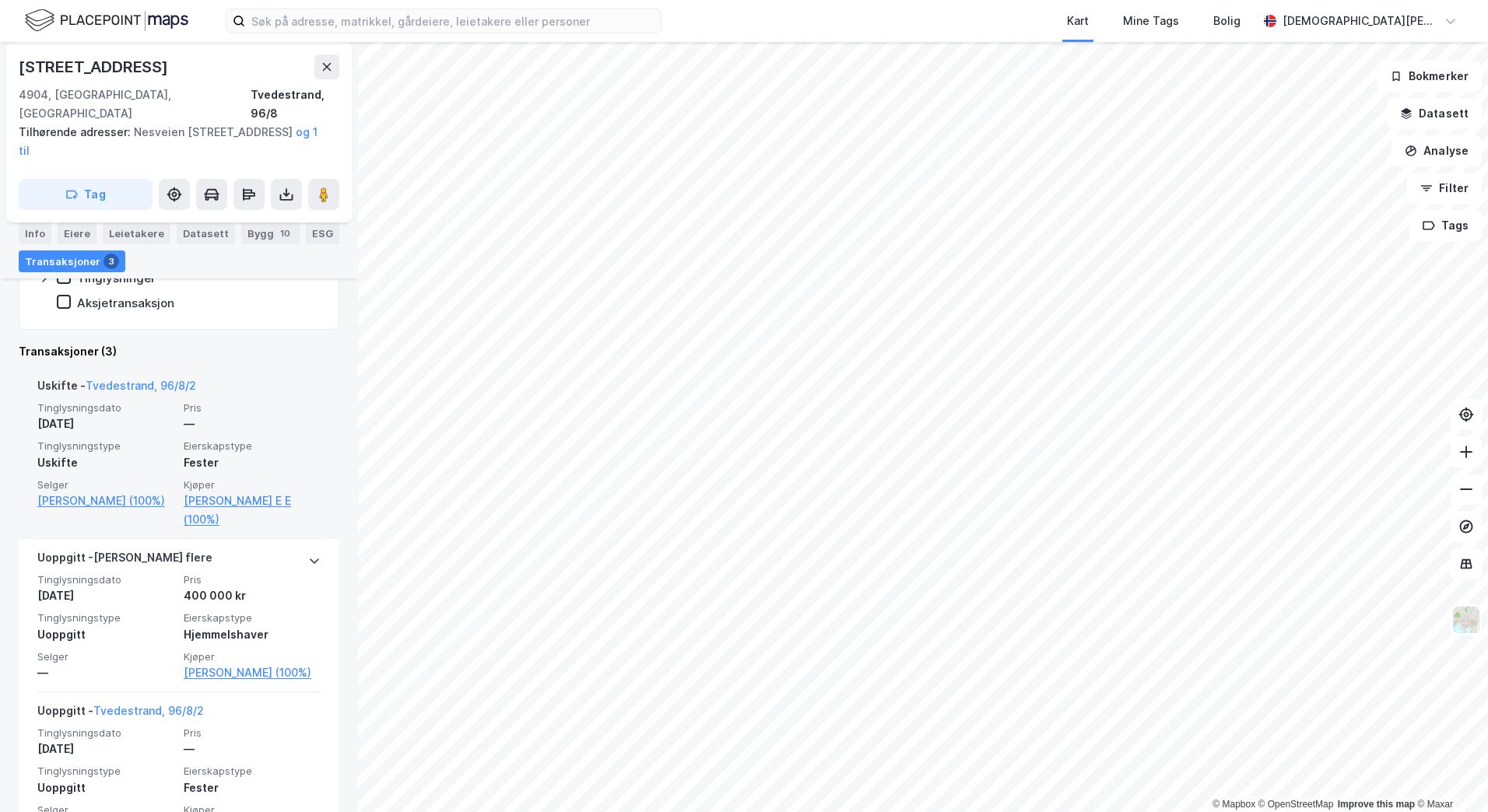
scroll to position [311, 0]
